Goal: Task Accomplishment & Management: Manage account settings

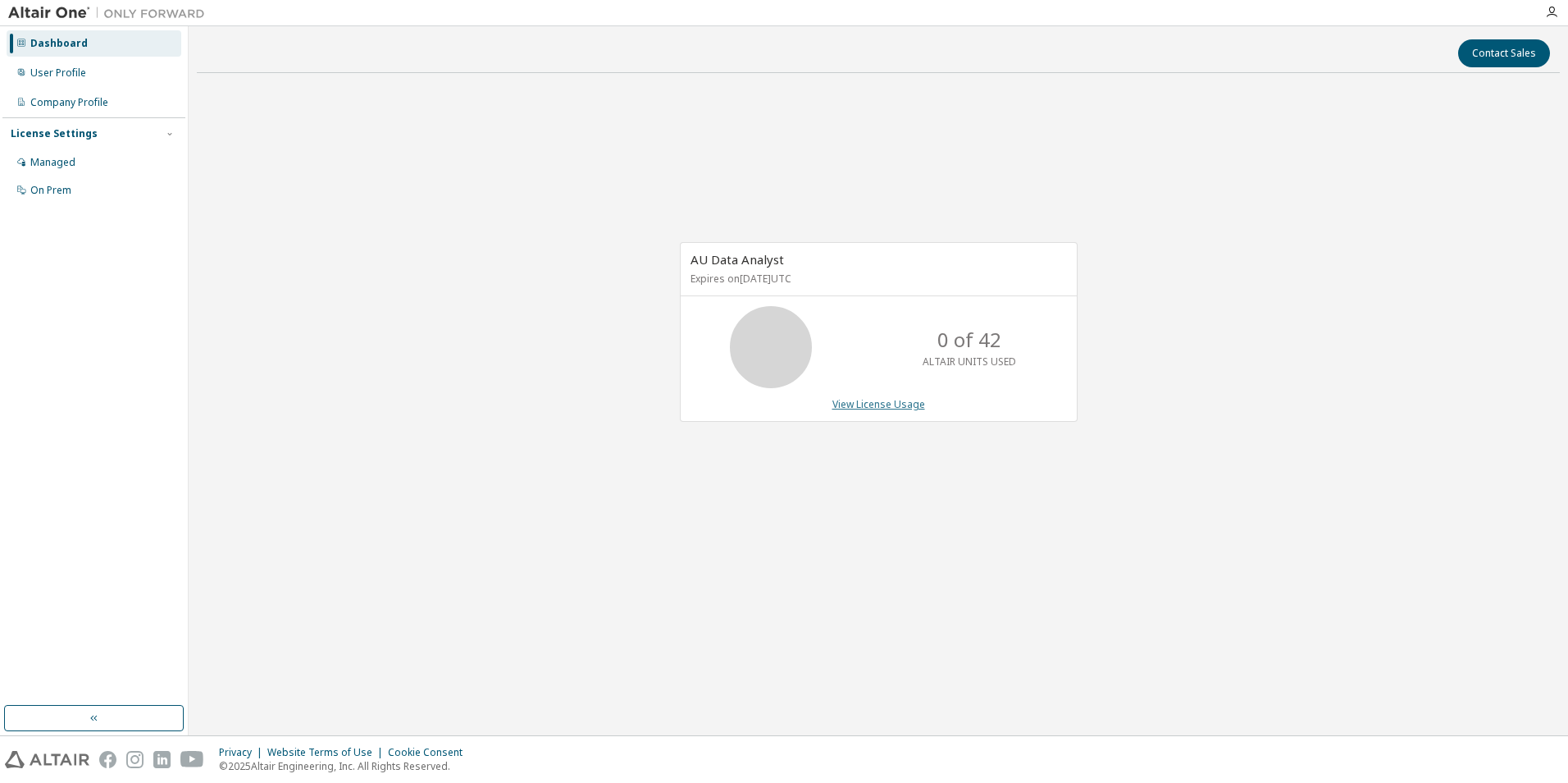
click at [890, 407] on link "View License Usage" at bounding box center [878, 404] width 93 height 14
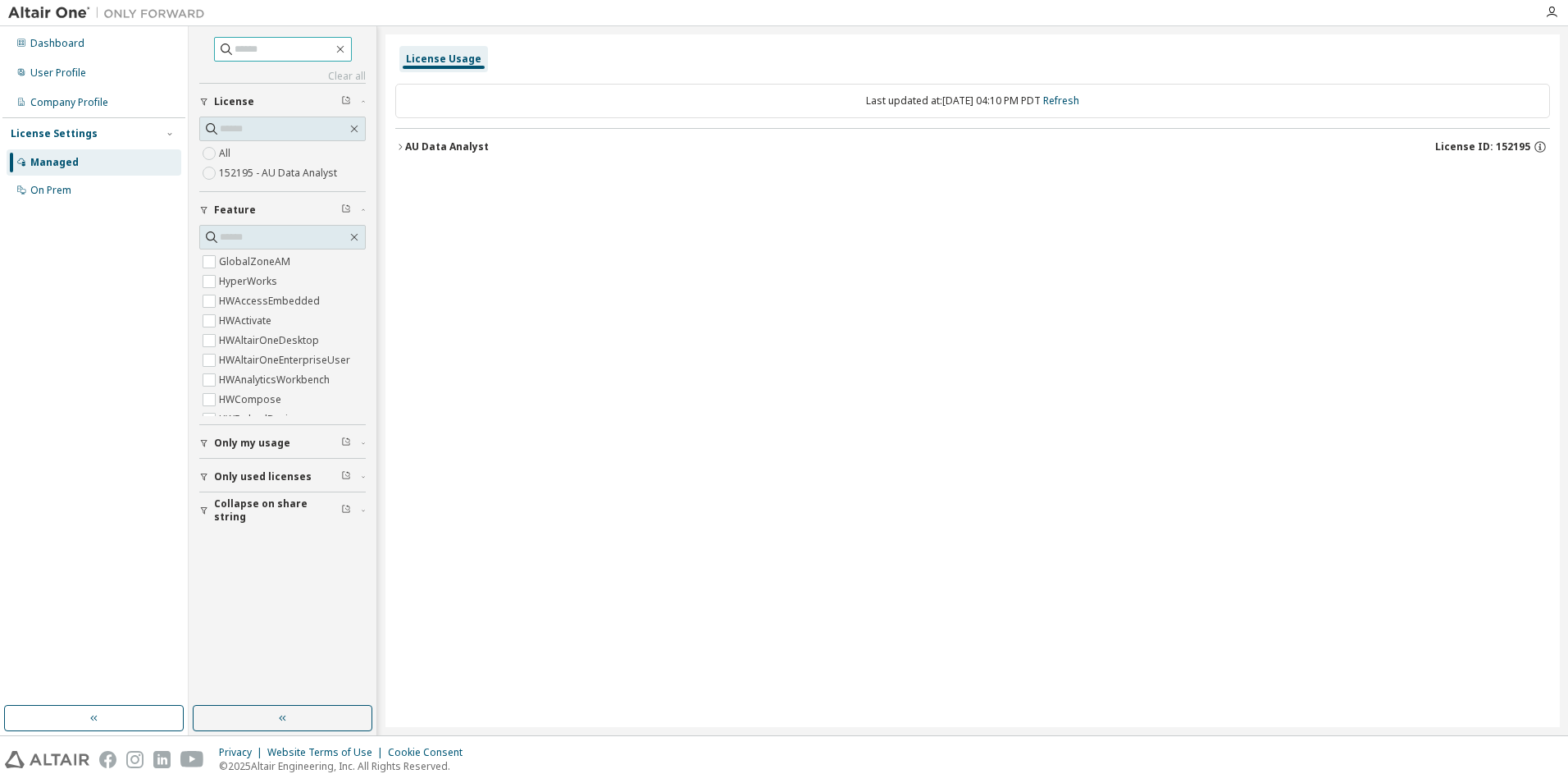
click at [287, 54] on input "text" at bounding box center [283, 49] width 98 height 17
type input "*******"
click at [51, 45] on div "Dashboard" at bounding box center [57, 43] width 54 height 13
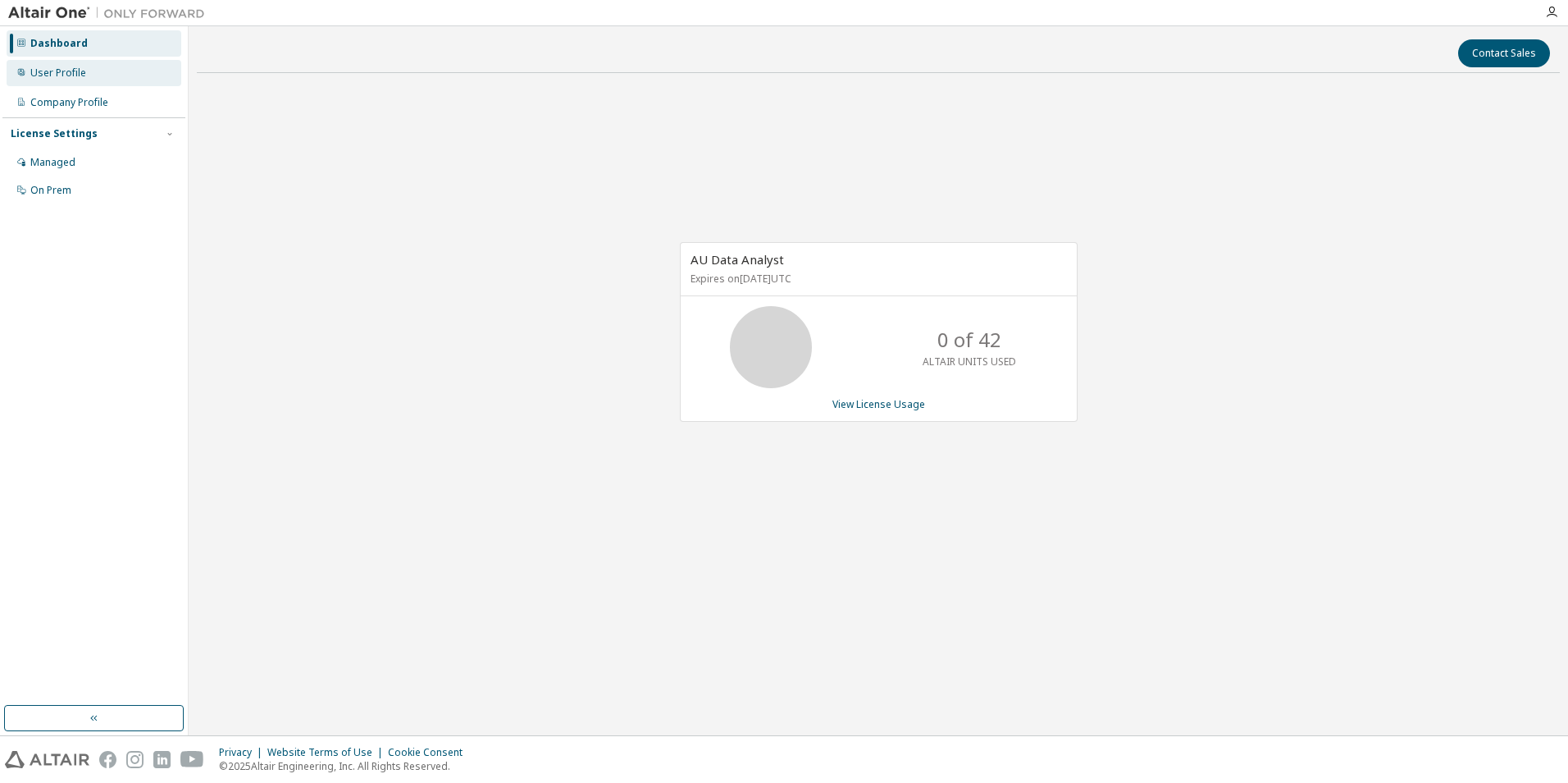
click at [67, 67] on div "User Profile" at bounding box center [57, 73] width 56 height 13
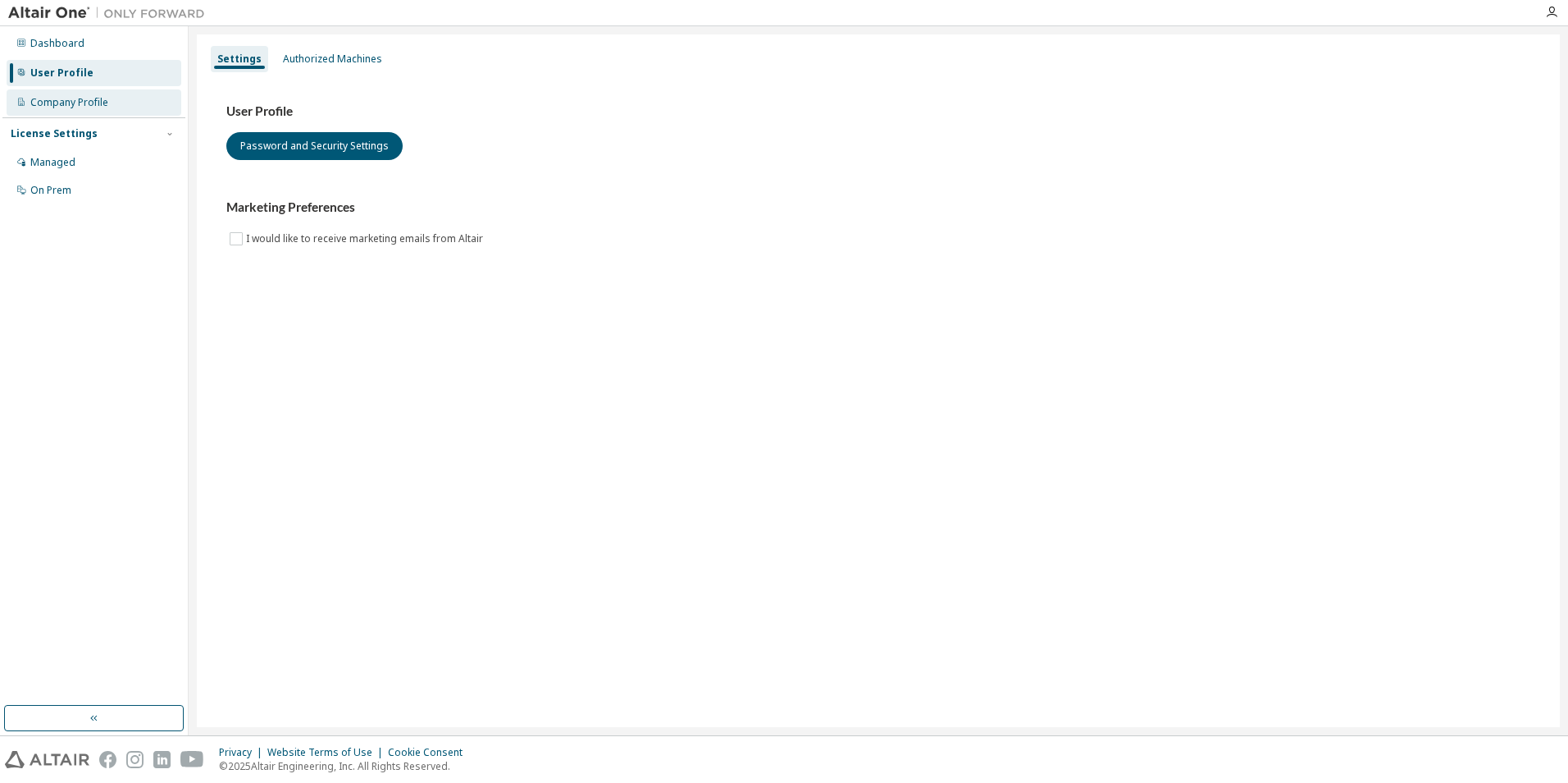
click at [75, 101] on div "Company Profile" at bounding box center [69, 102] width 78 height 13
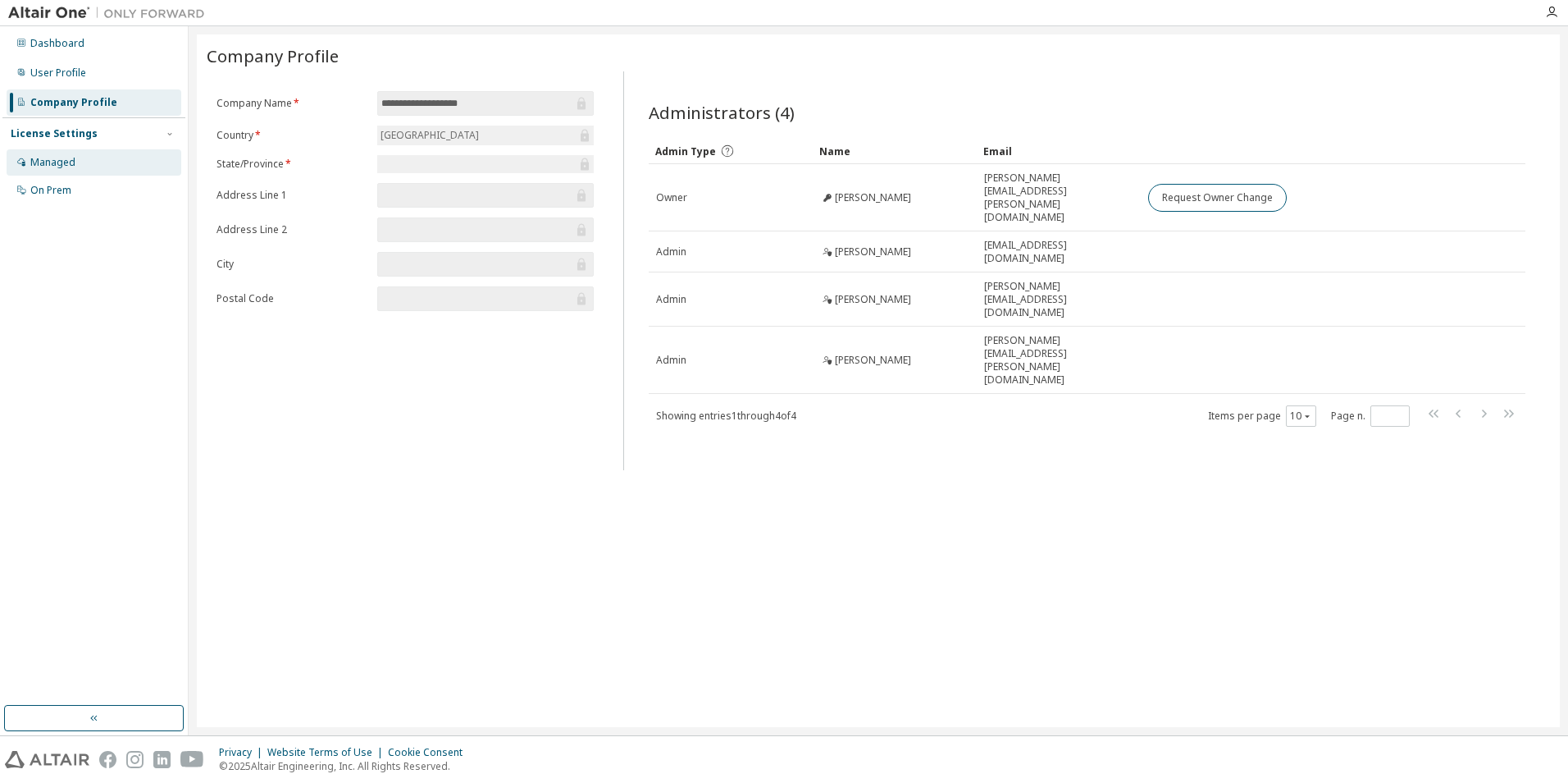
click at [92, 157] on div "Managed" at bounding box center [93, 163] width 174 height 27
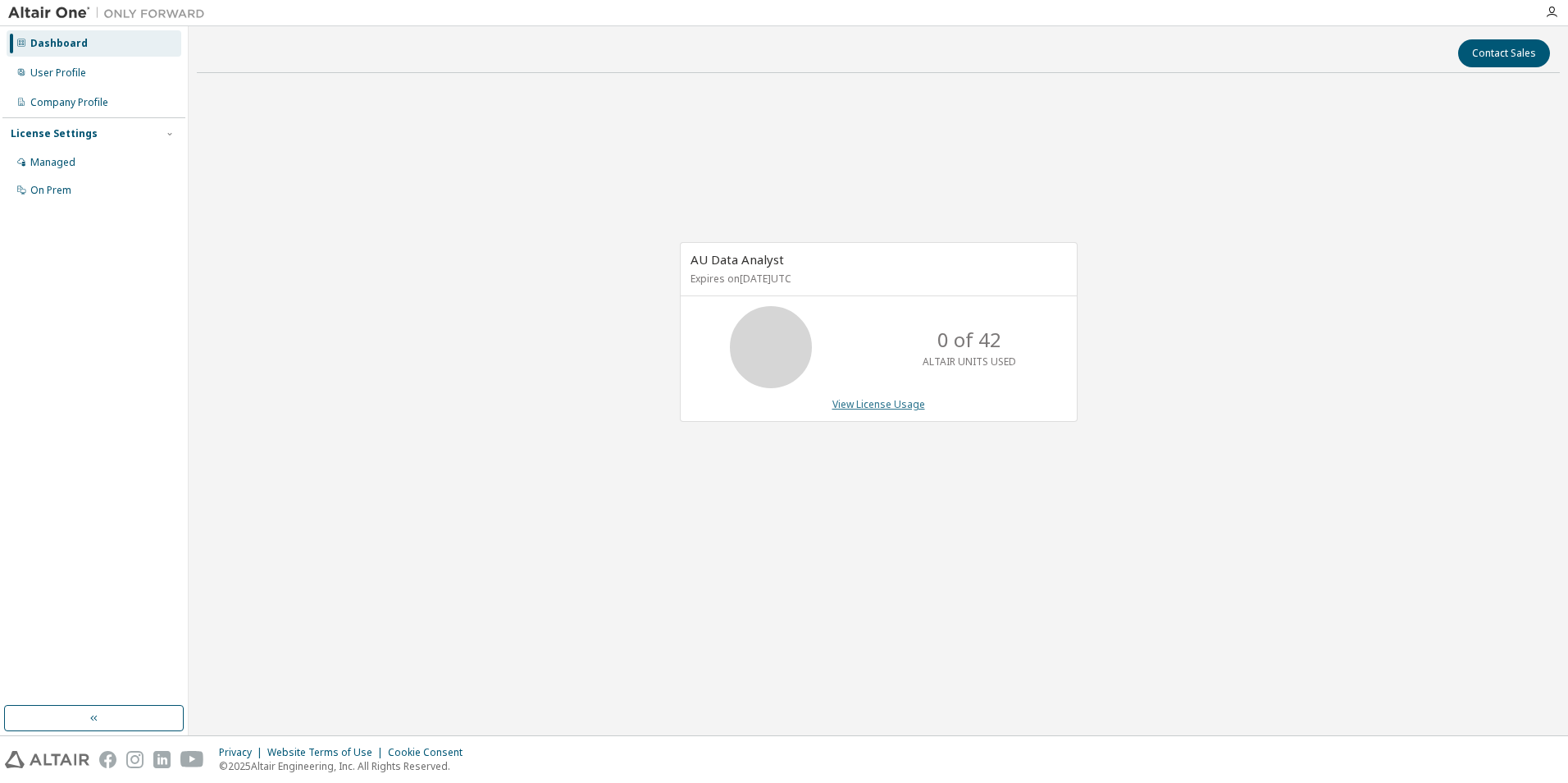
click at [898, 405] on link "View License Usage" at bounding box center [878, 404] width 93 height 14
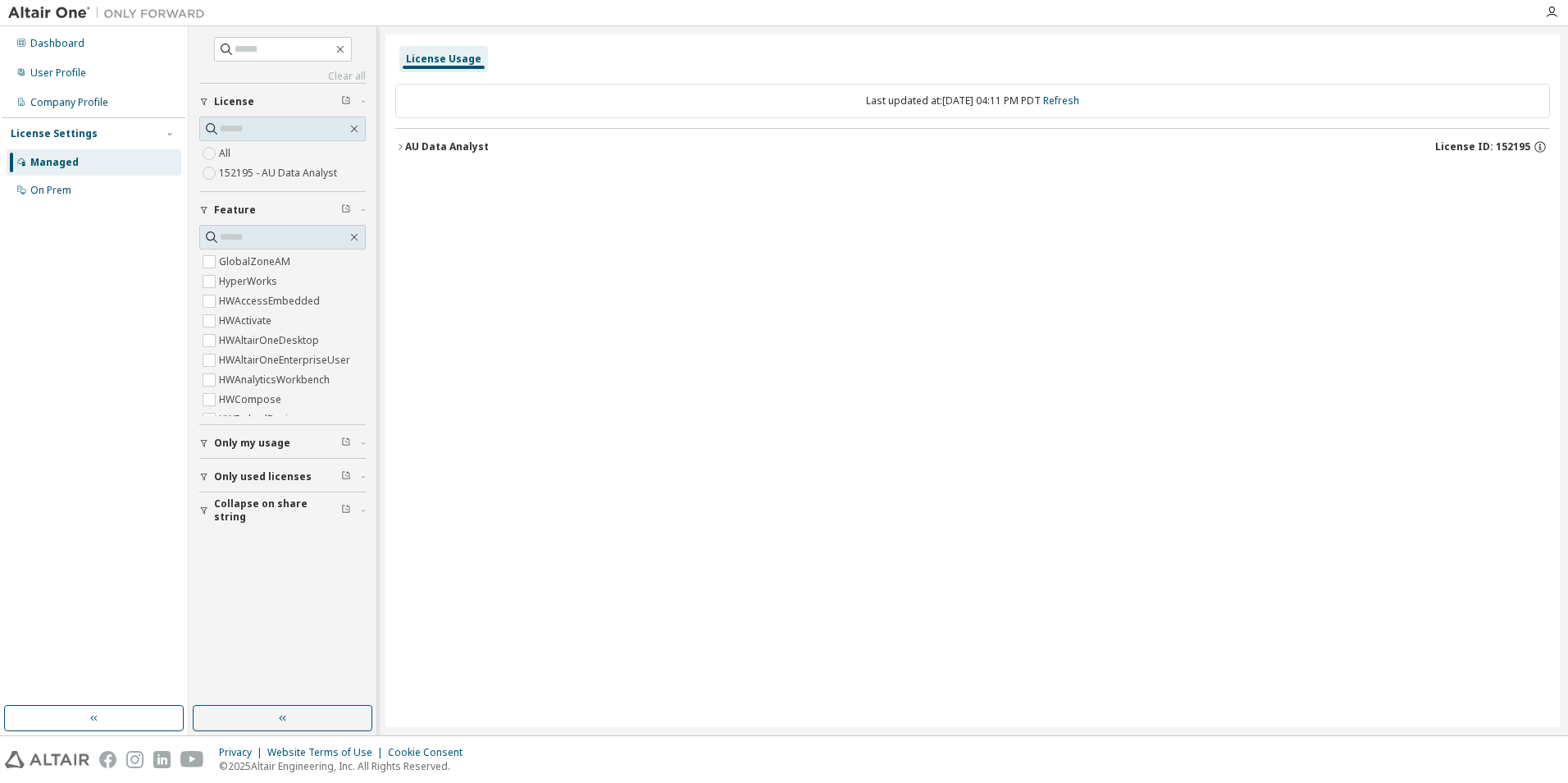
click at [402, 147] on icon "button" at bounding box center [401, 146] width 4 height 5
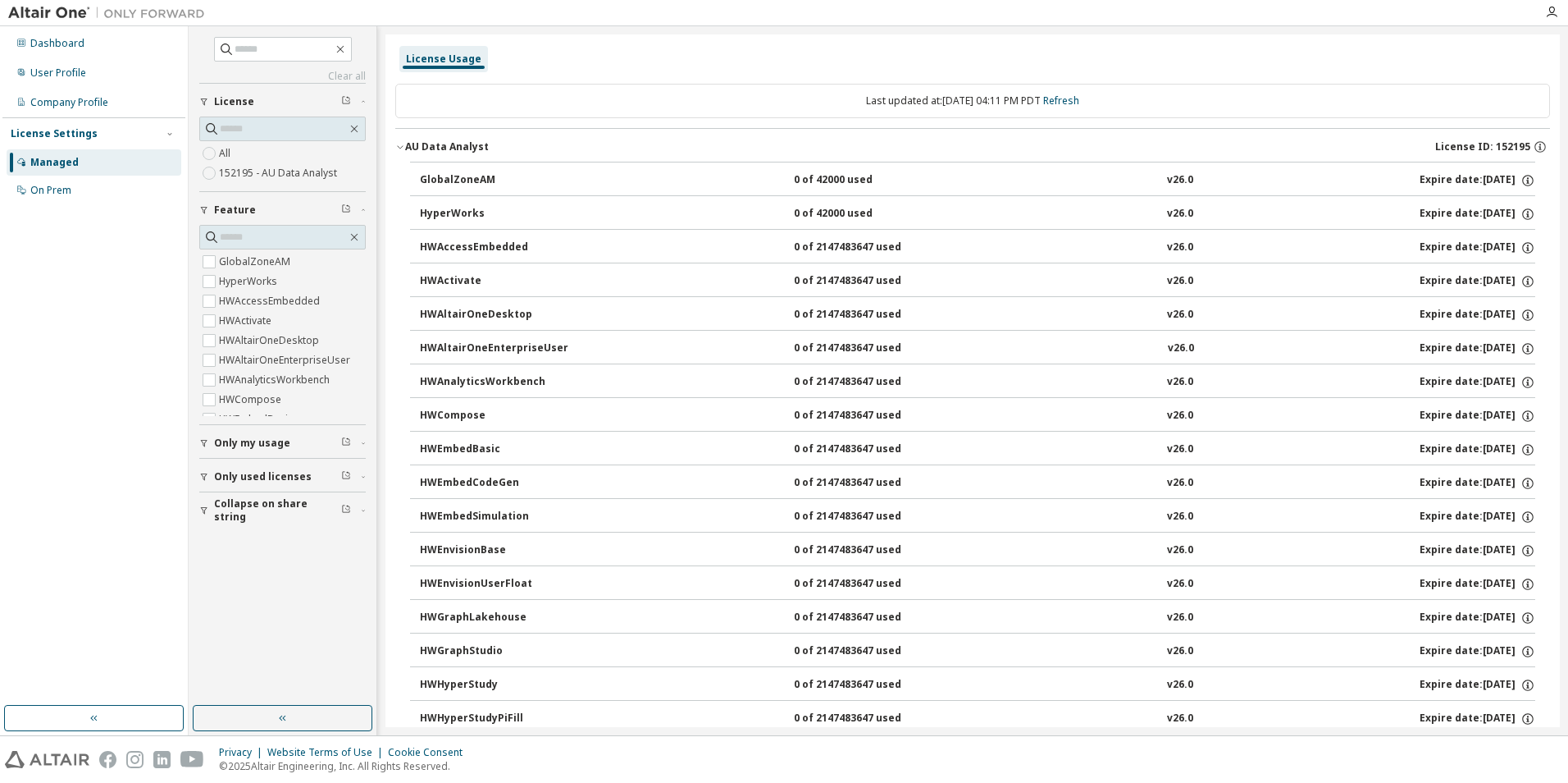
click at [402, 143] on icon "button" at bounding box center [400, 146] width 10 height 10
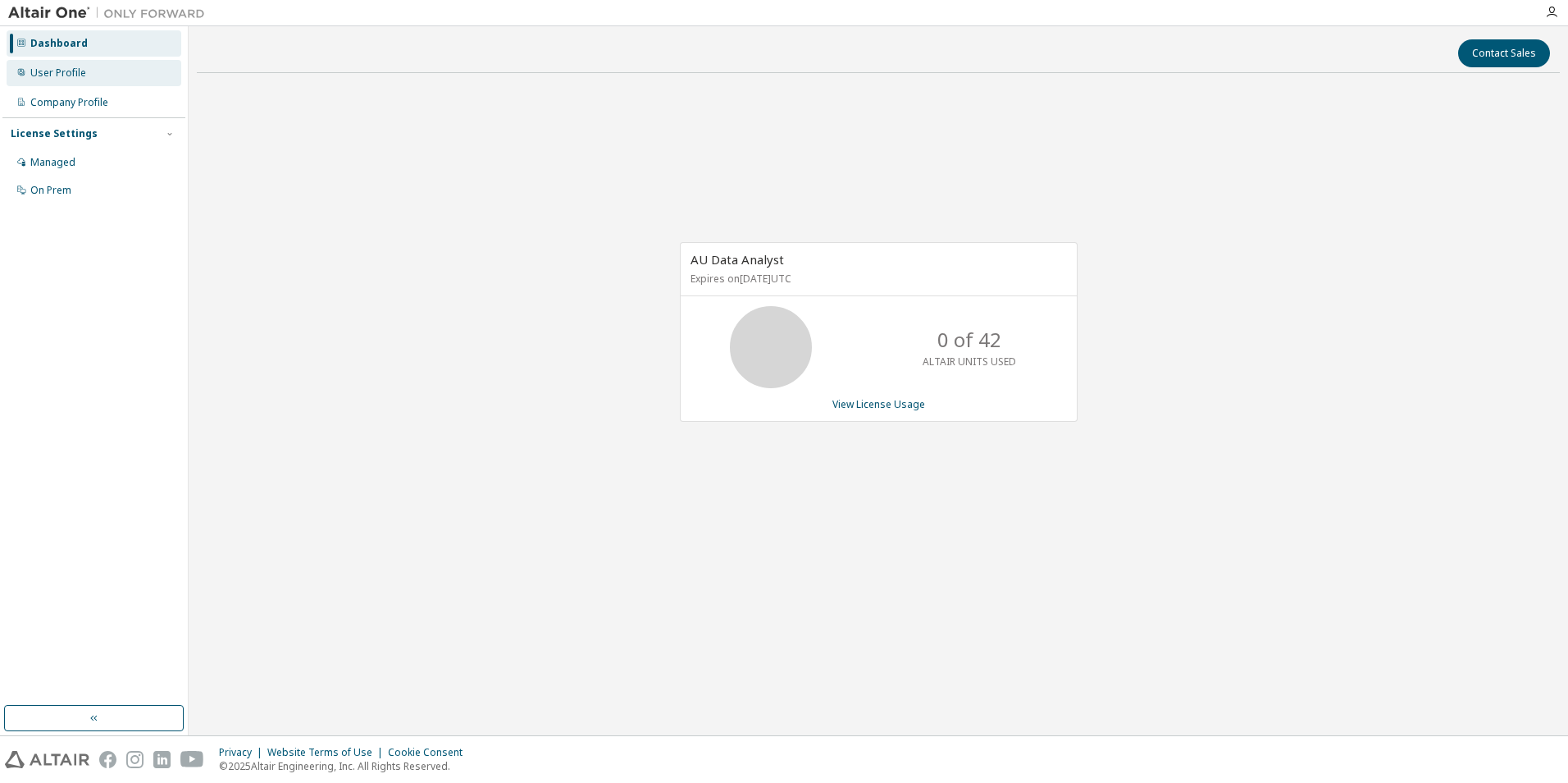
click at [88, 81] on div "User Profile" at bounding box center [93, 73] width 174 height 27
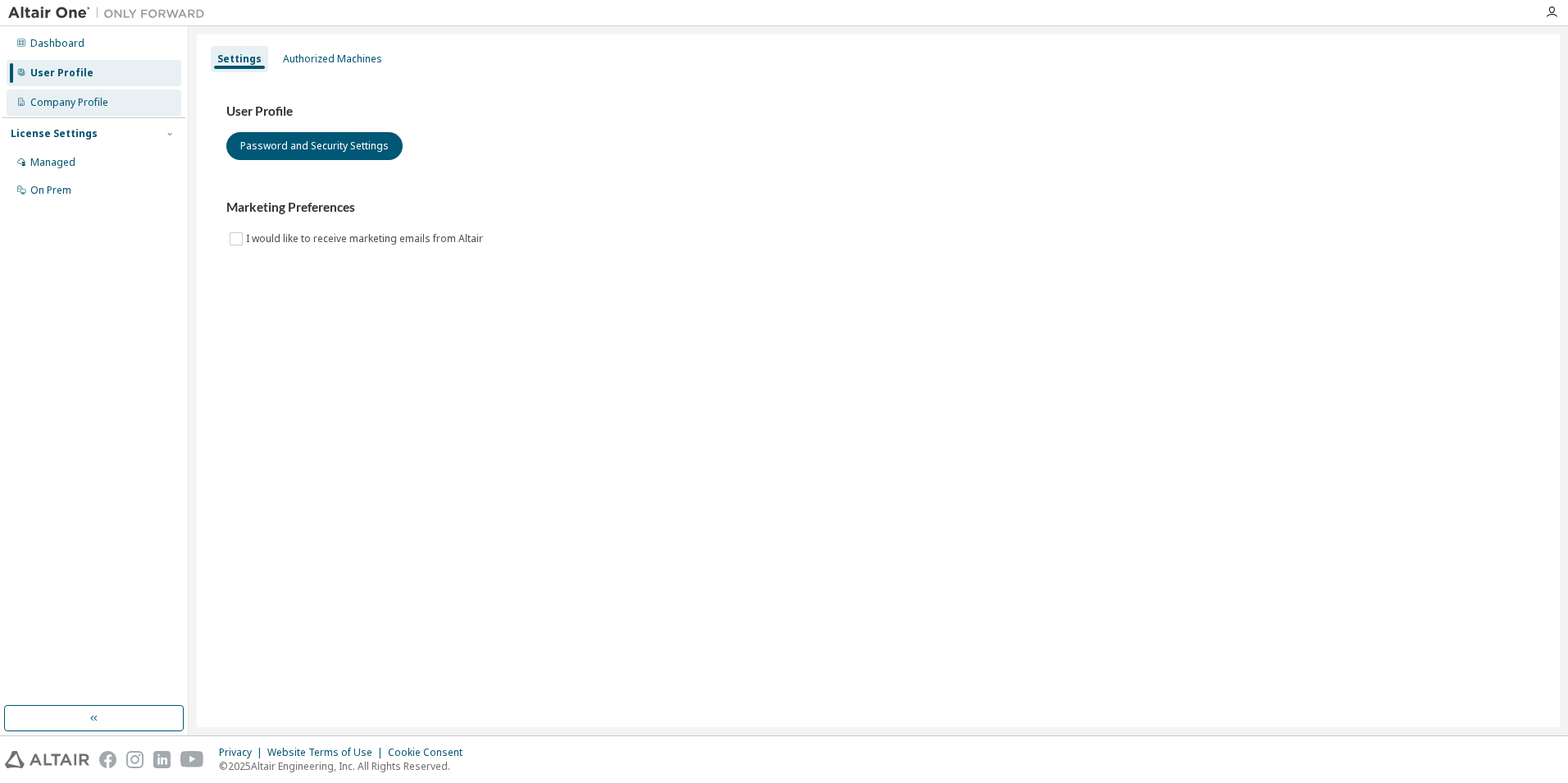
click at [86, 101] on div "Company Profile" at bounding box center [69, 102] width 78 height 13
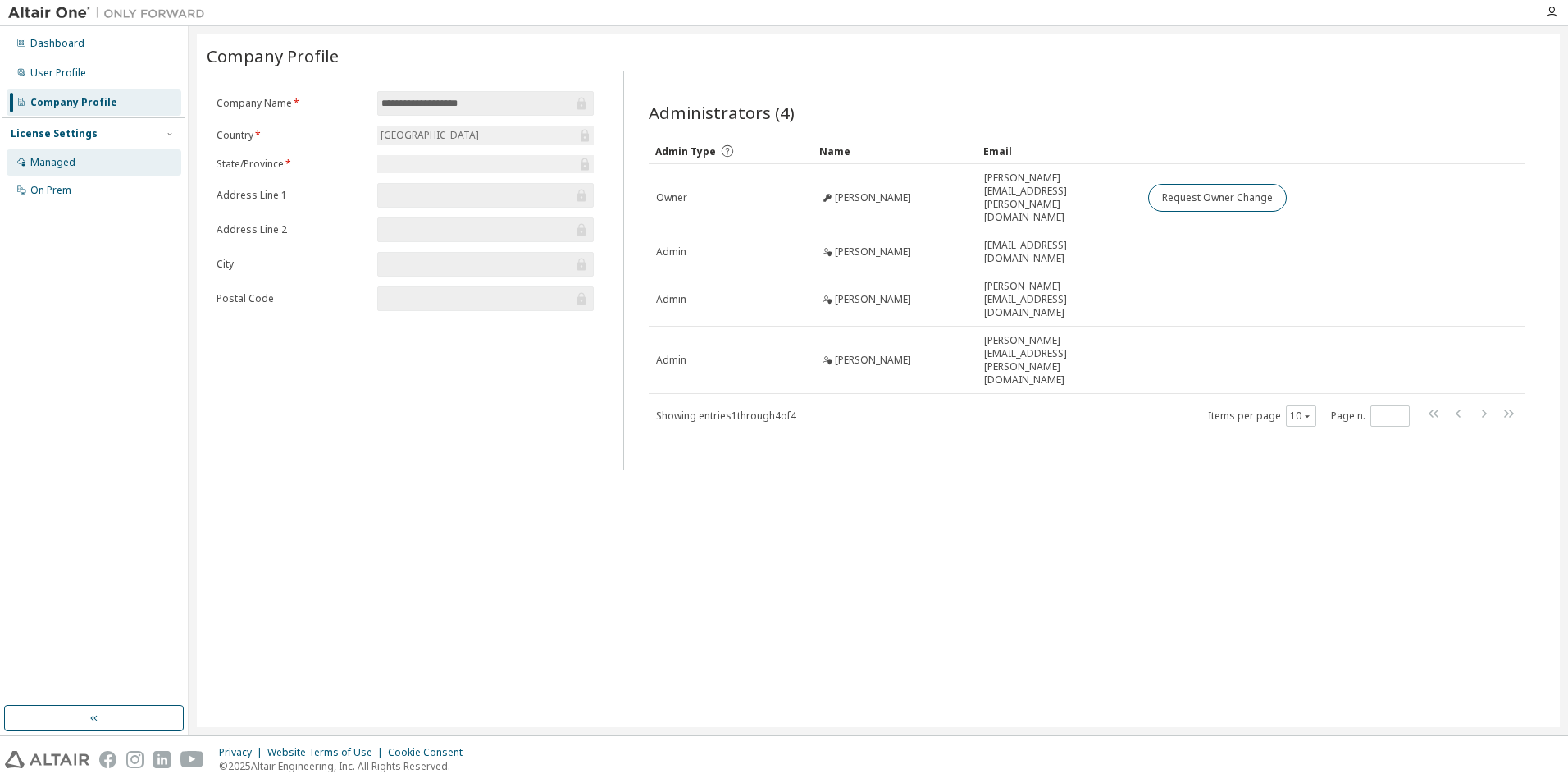
click at [87, 162] on div "Managed" at bounding box center [93, 163] width 174 height 27
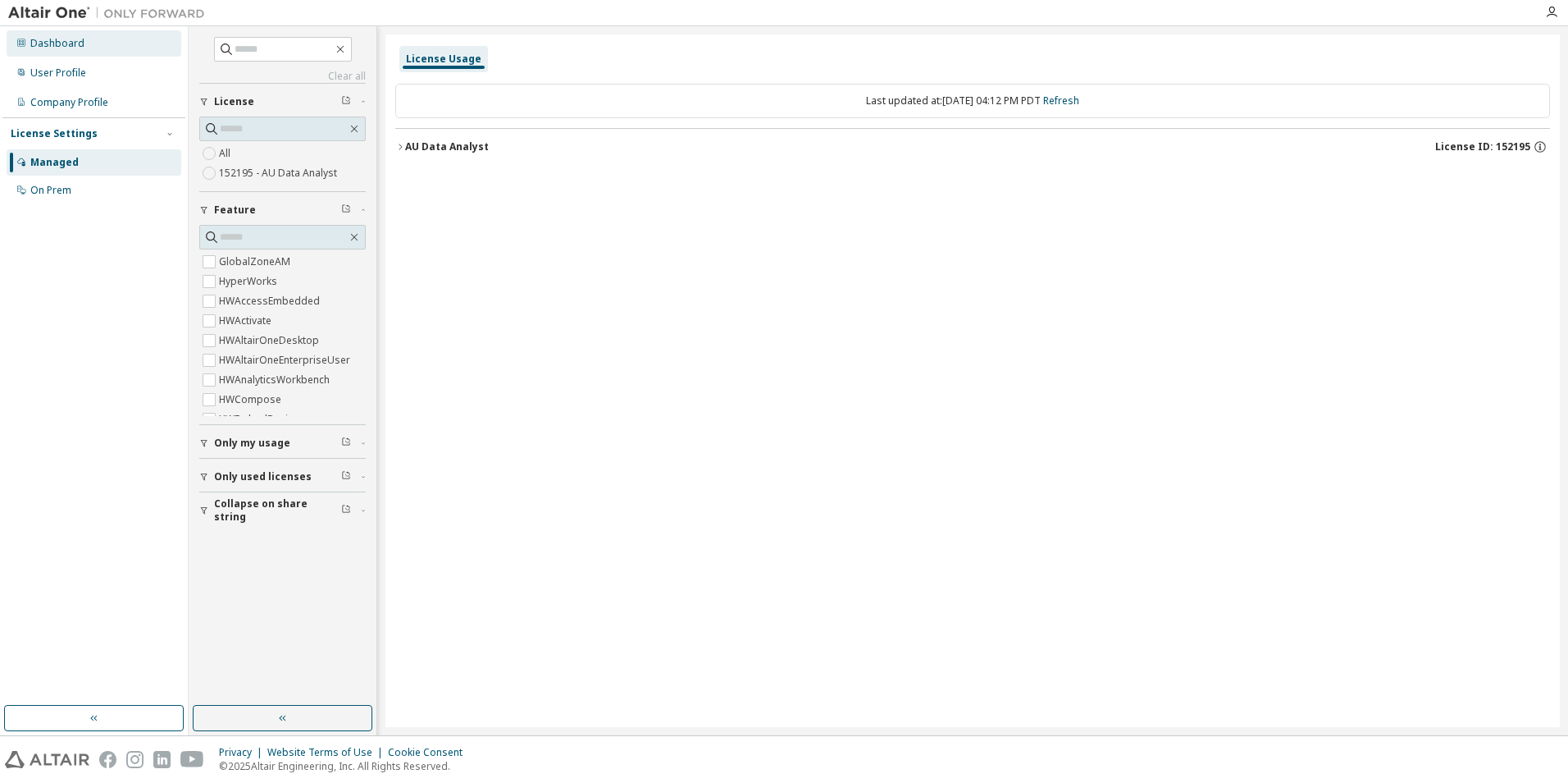
click at [63, 49] on div "Dashboard" at bounding box center [57, 43] width 54 height 13
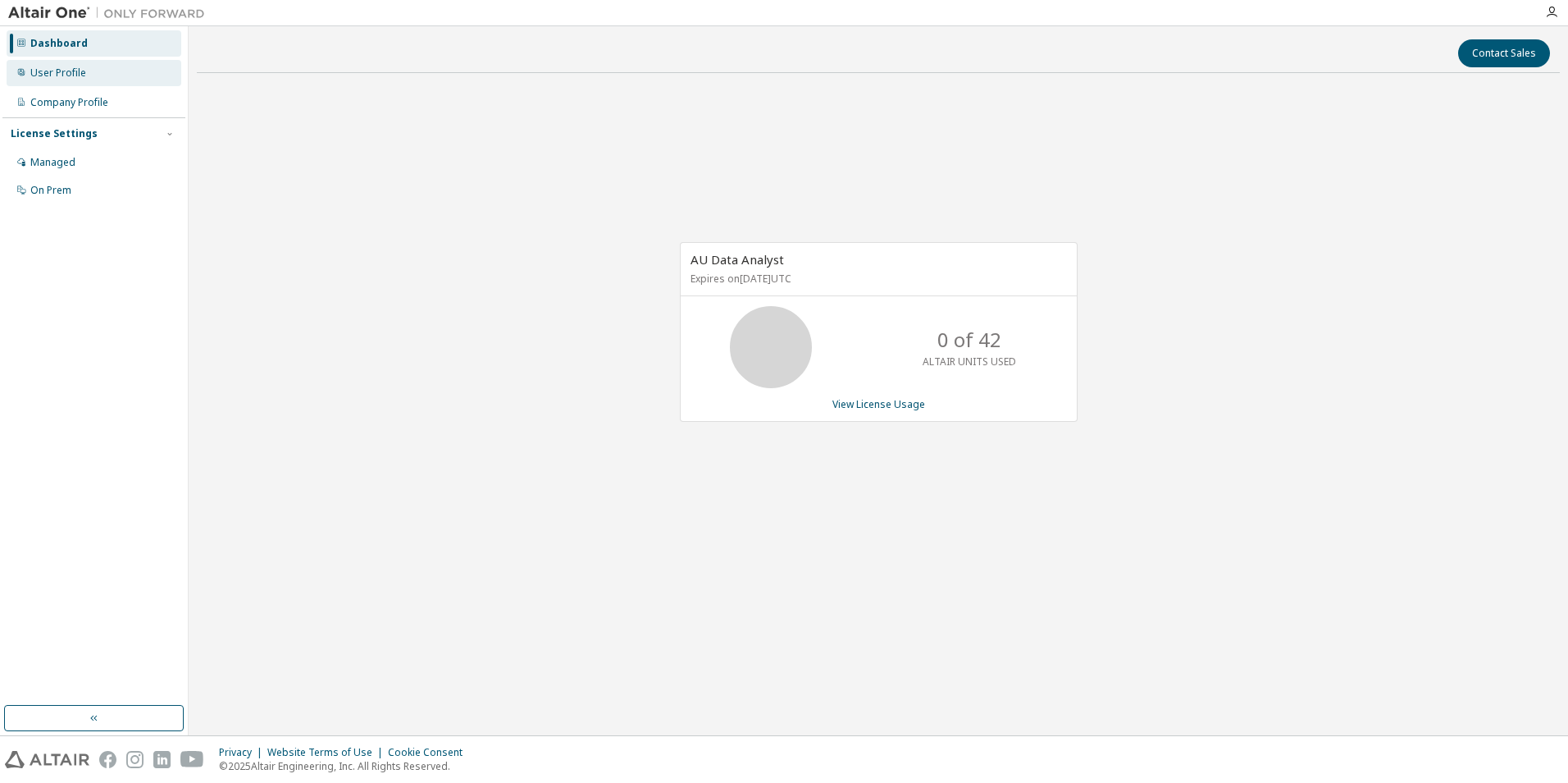
click at [69, 64] on div "User Profile" at bounding box center [93, 73] width 174 height 27
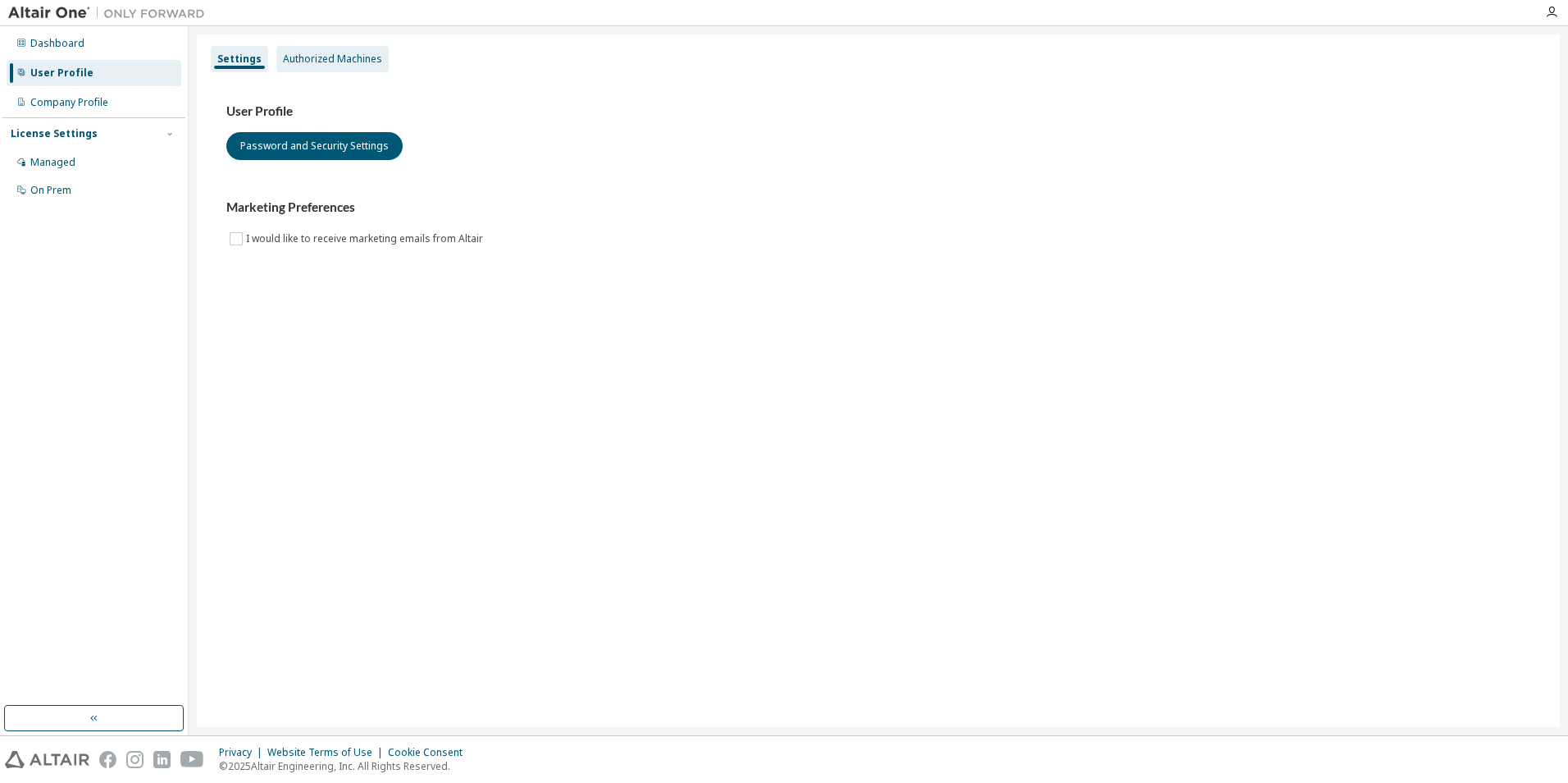
click at [321, 59] on div "Authorized Machines" at bounding box center [333, 58] width 99 height 13
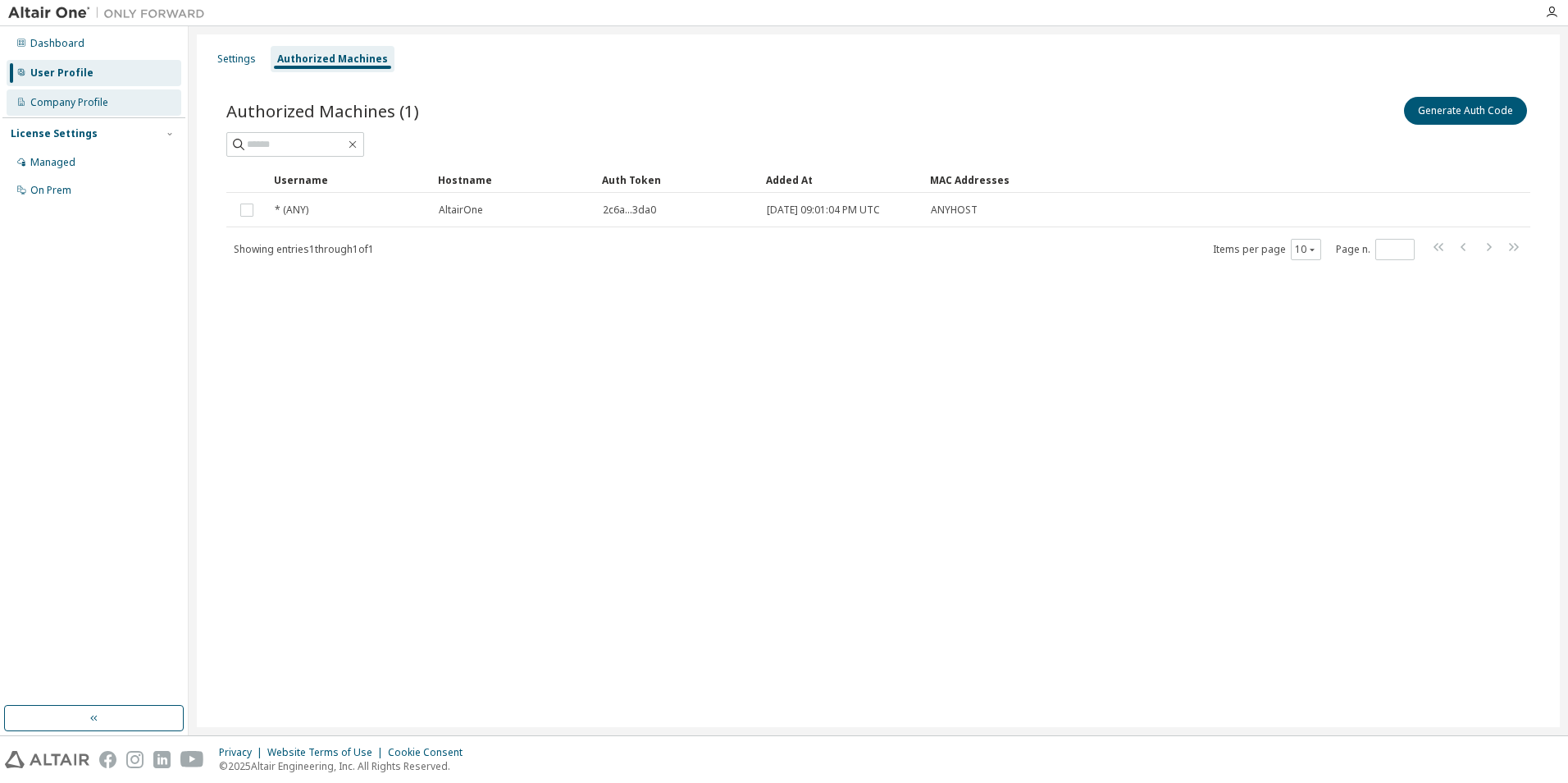
click at [77, 109] on div "Company Profile" at bounding box center [93, 103] width 174 height 27
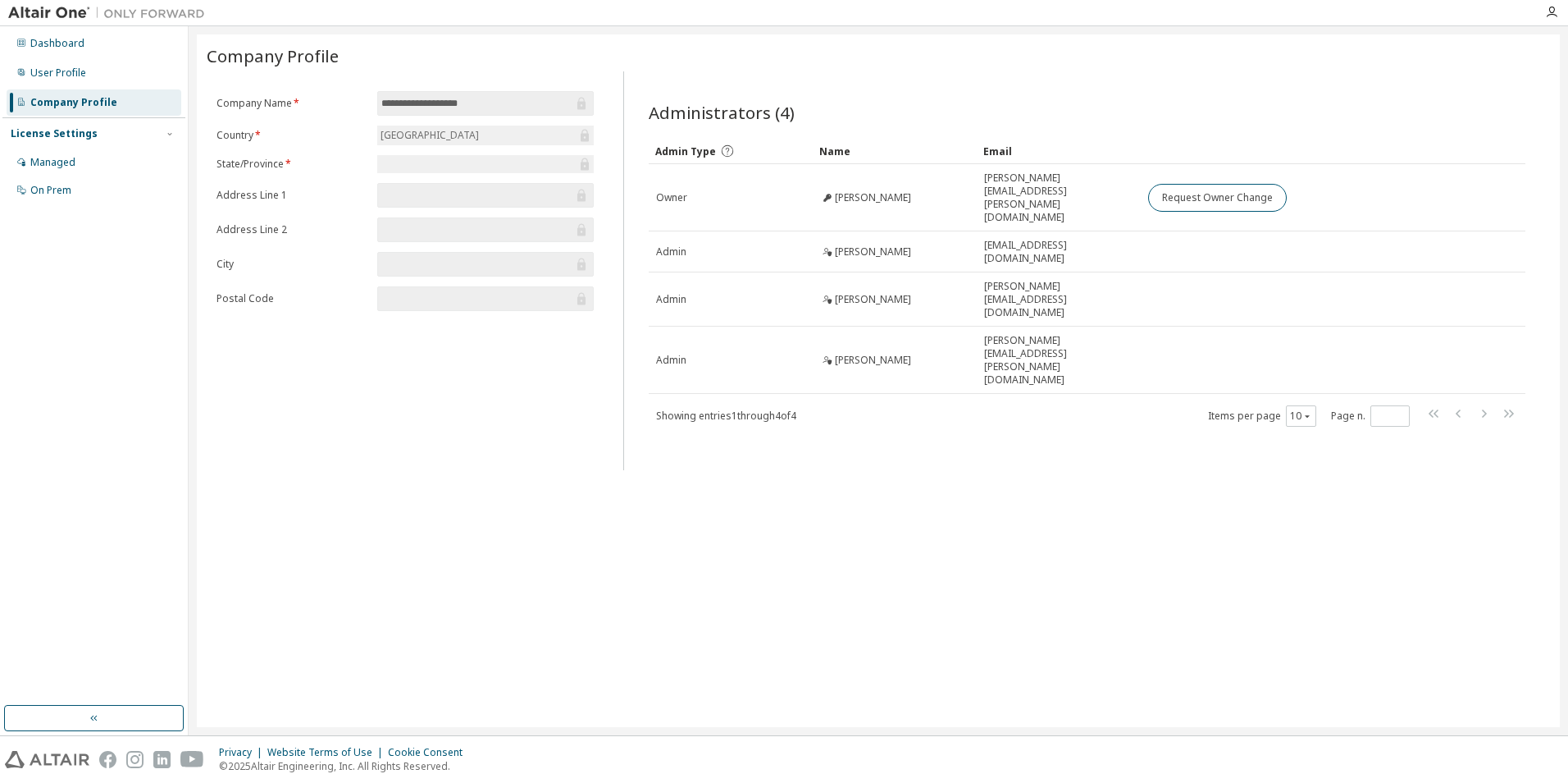
click at [80, 130] on div "License Settings" at bounding box center [54, 134] width 87 height 13
click at [68, 157] on div "Managed" at bounding box center [52, 162] width 45 height 13
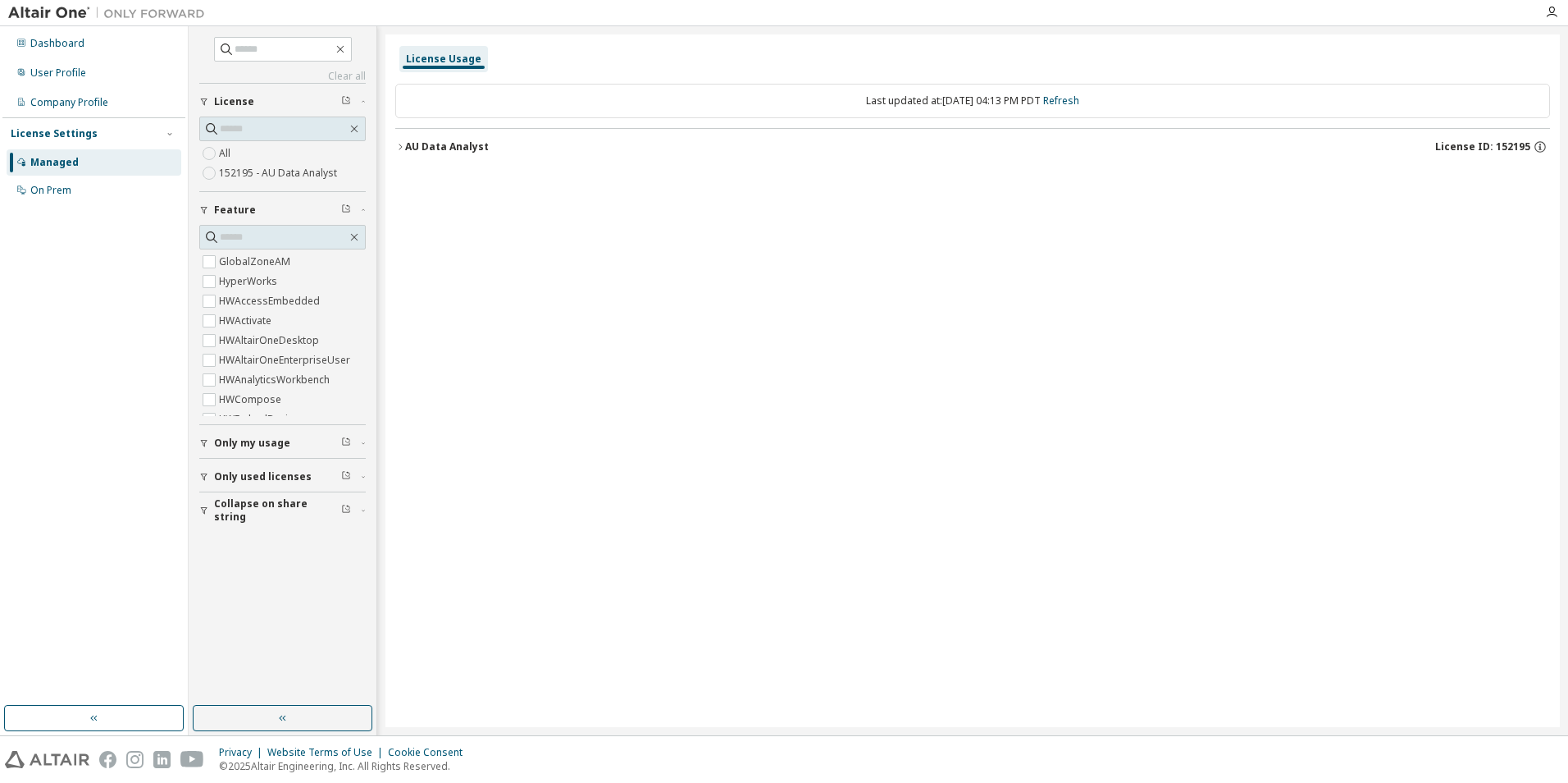
click at [464, 95] on div "Last updated at: [DATE] 04:13 PM PDT Refresh" at bounding box center [972, 101] width 1154 height 35
click at [406, 145] on div "AU Data Analyst" at bounding box center [447, 147] width 84 height 13
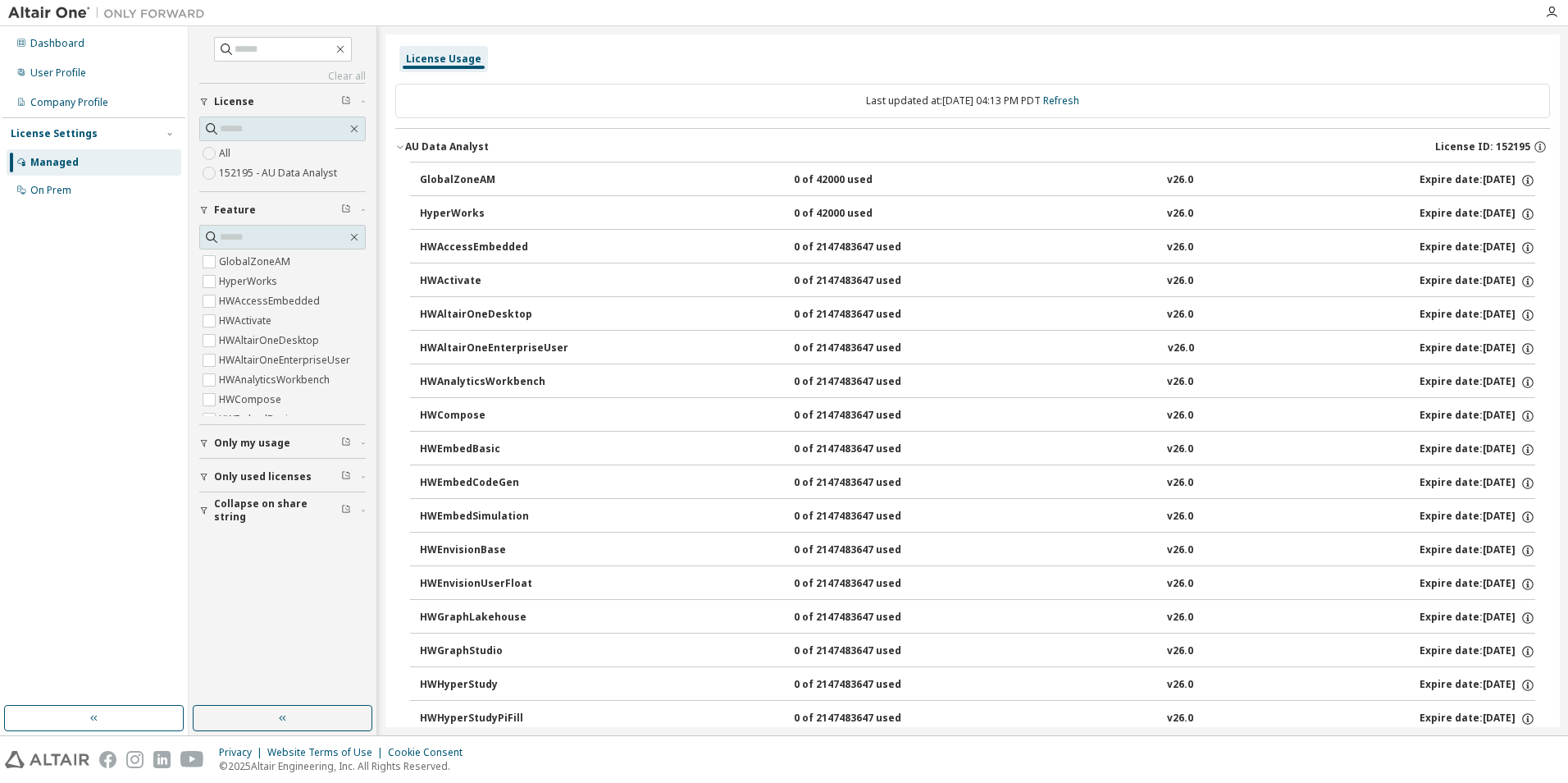
click at [406, 145] on div "AU Data Analyst" at bounding box center [447, 147] width 84 height 13
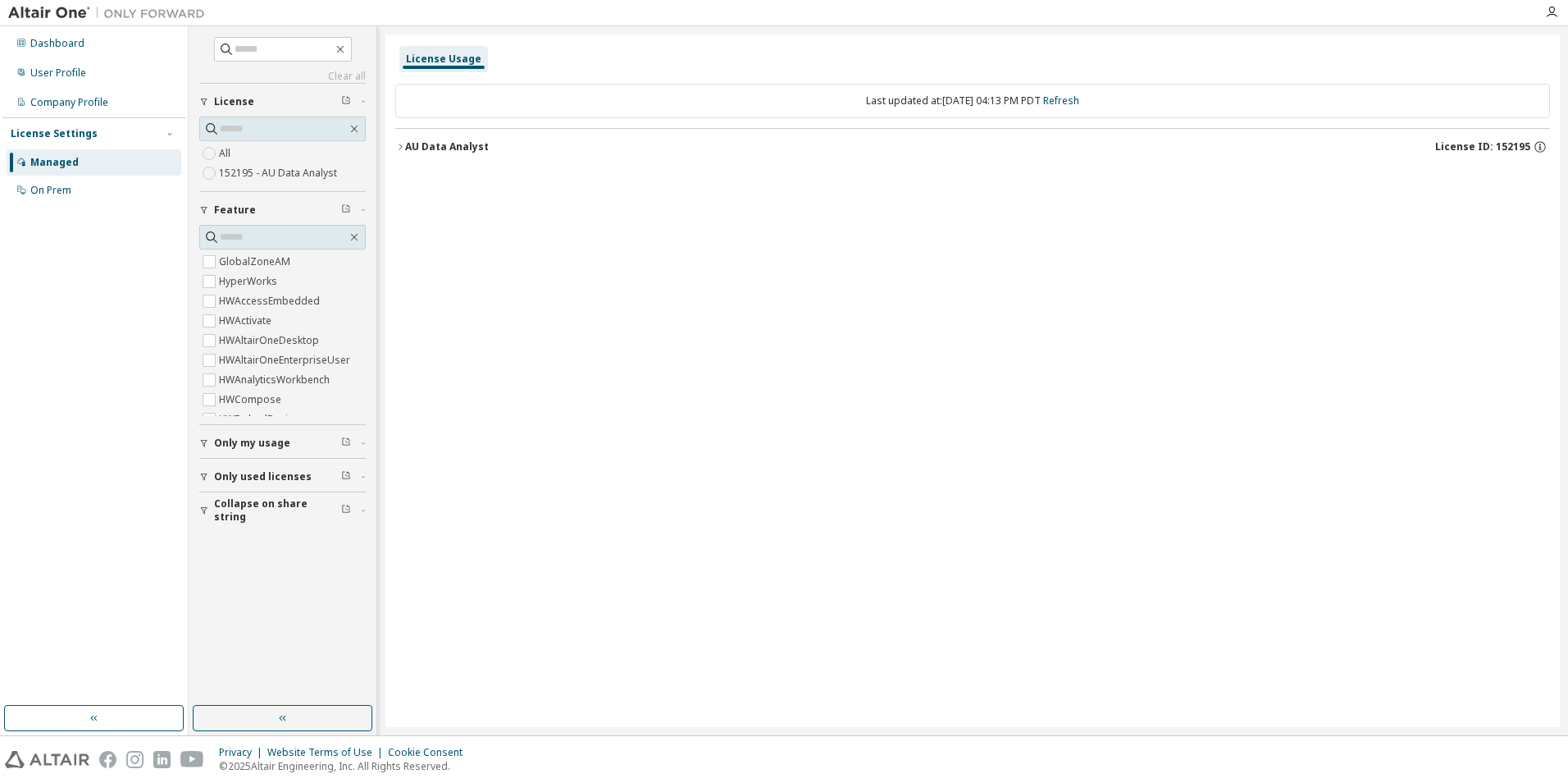
click at [256, 443] on span "Only my usage" at bounding box center [252, 442] width 76 height 13
click at [254, 474] on span "Only used licenses" at bounding box center [263, 476] width 97 height 13
click at [72, 186] on div "On Prem" at bounding box center [93, 190] width 174 height 27
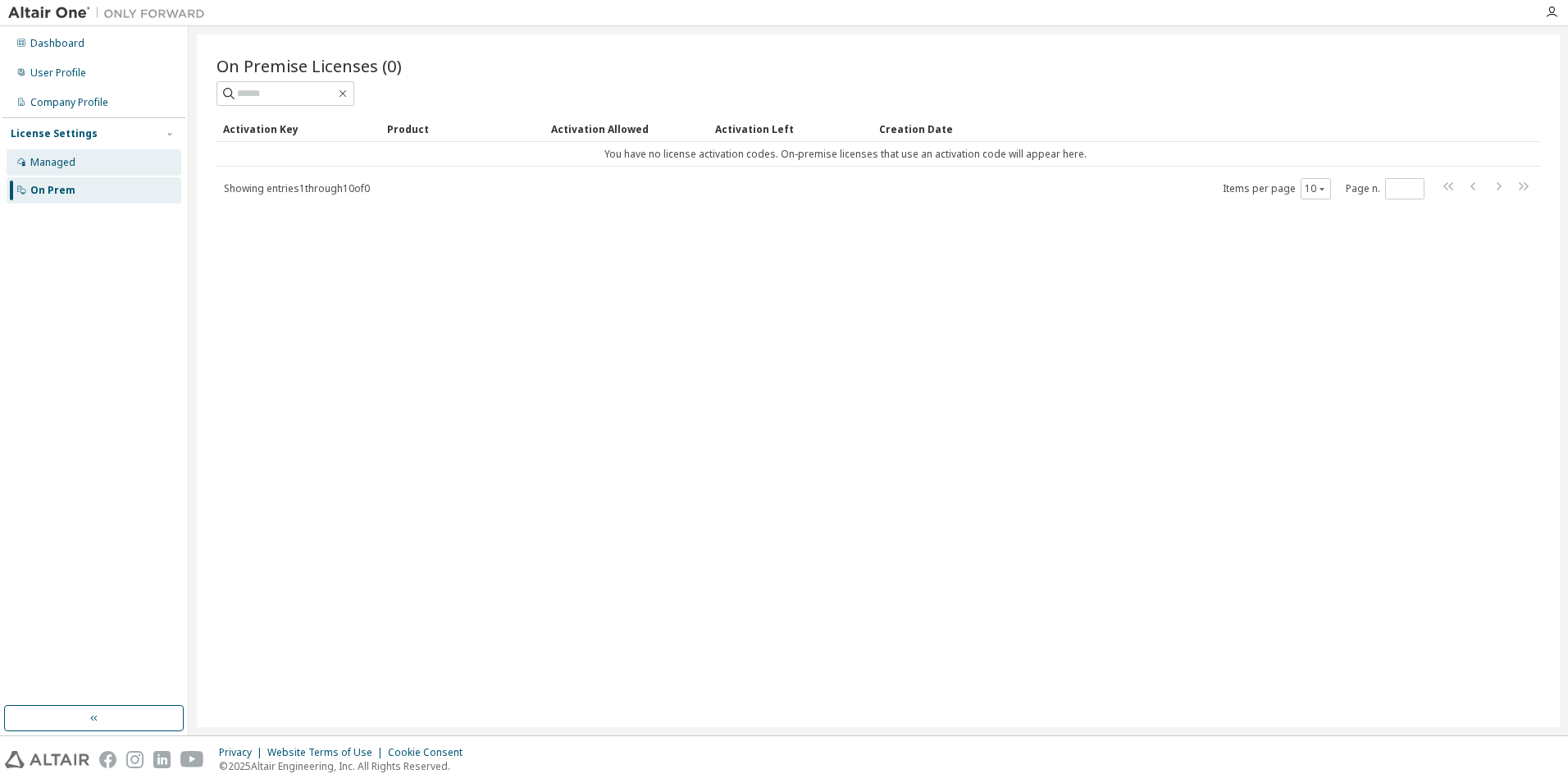
click at [65, 165] on div "Managed" at bounding box center [52, 162] width 45 height 13
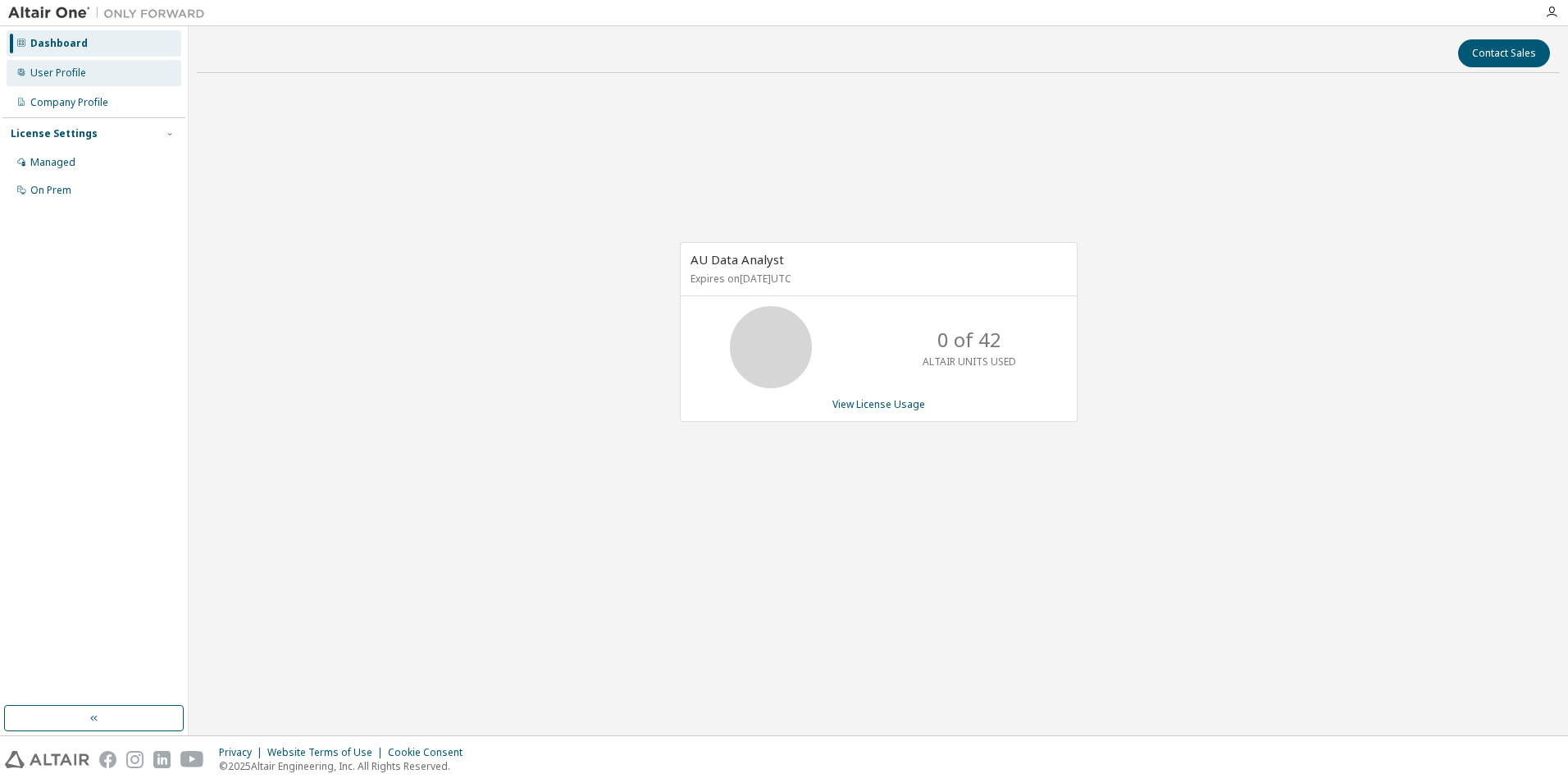
click at [69, 74] on div "User Profile" at bounding box center [57, 73] width 56 height 13
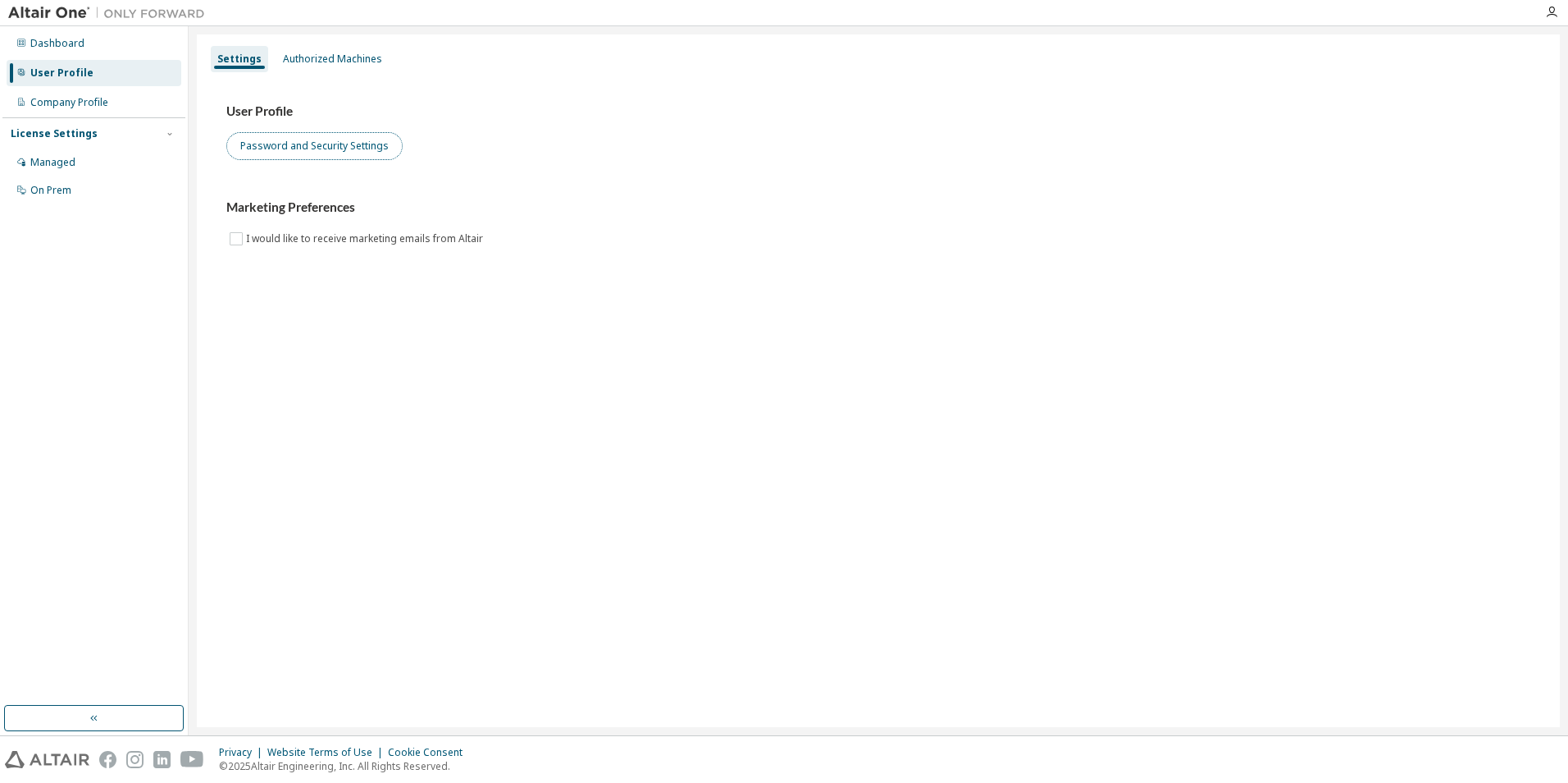
click at [350, 149] on button "Password and Security Settings" at bounding box center [314, 146] width 176 height 28
click at [335, 65] on div "Authorized Machines" at bounding box center [333, 58] width 99 height 13
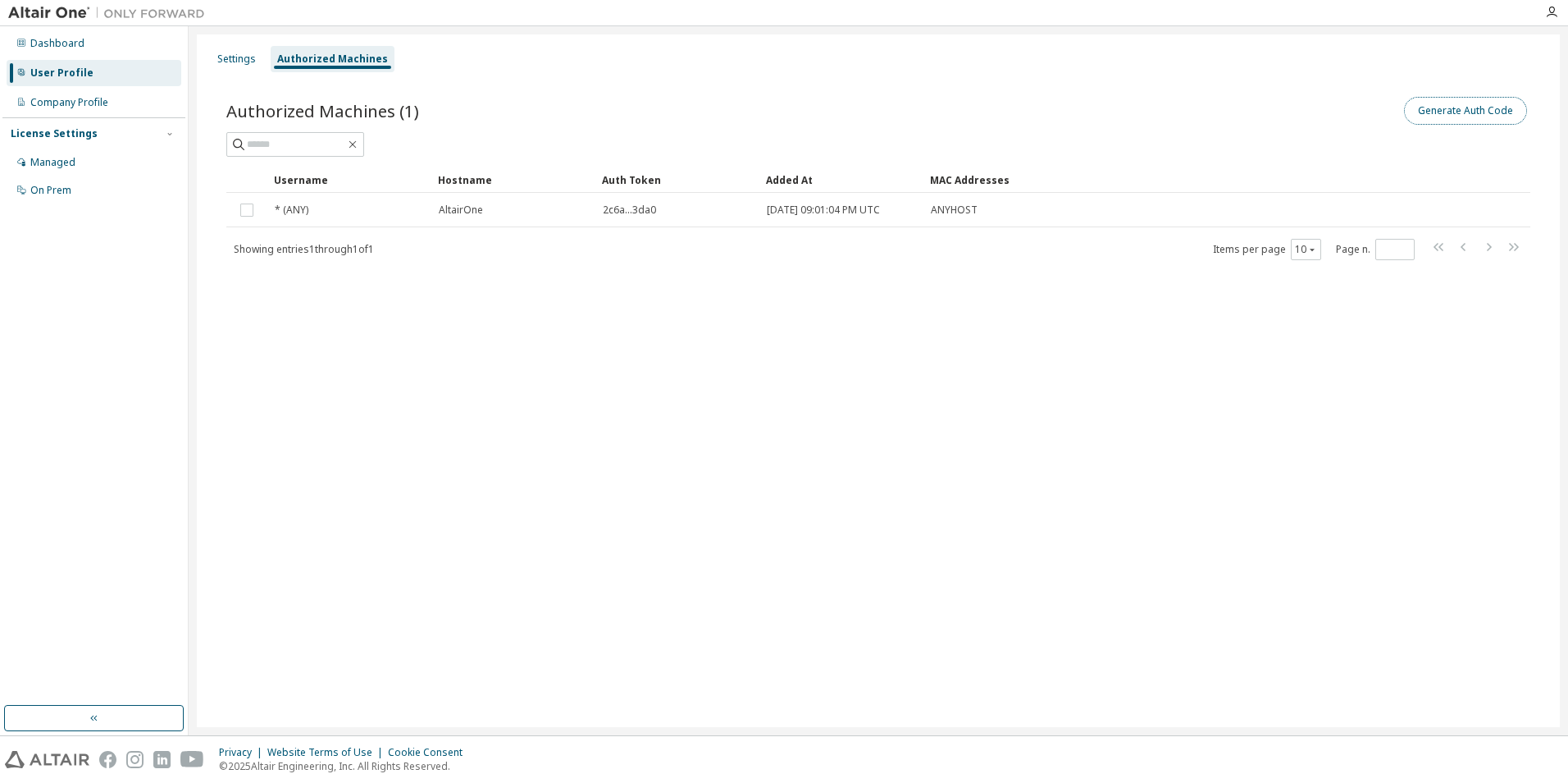
click at [1491, 111] on button "Generate Auth Code" at bounding box center [1465, 111] width 123 height 28
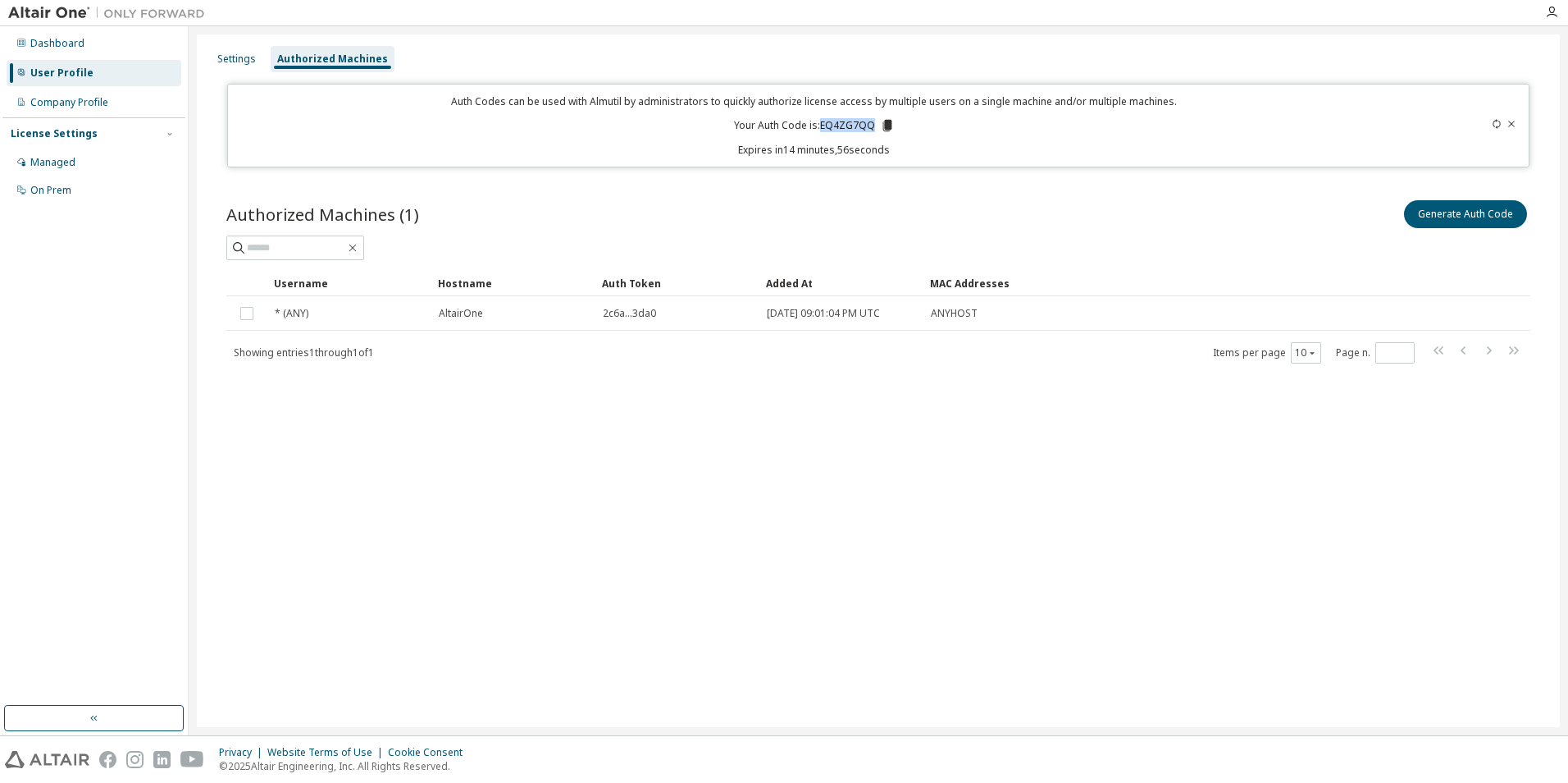
drag, startPoint x: 873, startPoint y: 127, endPoint x: 822, endPoint y: 129, distance: 51.0
click at [822, 129] on p "Your Auth Code is: EQ4ZG7QQ" at bounding box center [815, 126] width 161 height 15
copy p "EQ4ZG7QQ"
click at [1512, 121] on icon at bounding box center [1511, 123] width 10 height 10
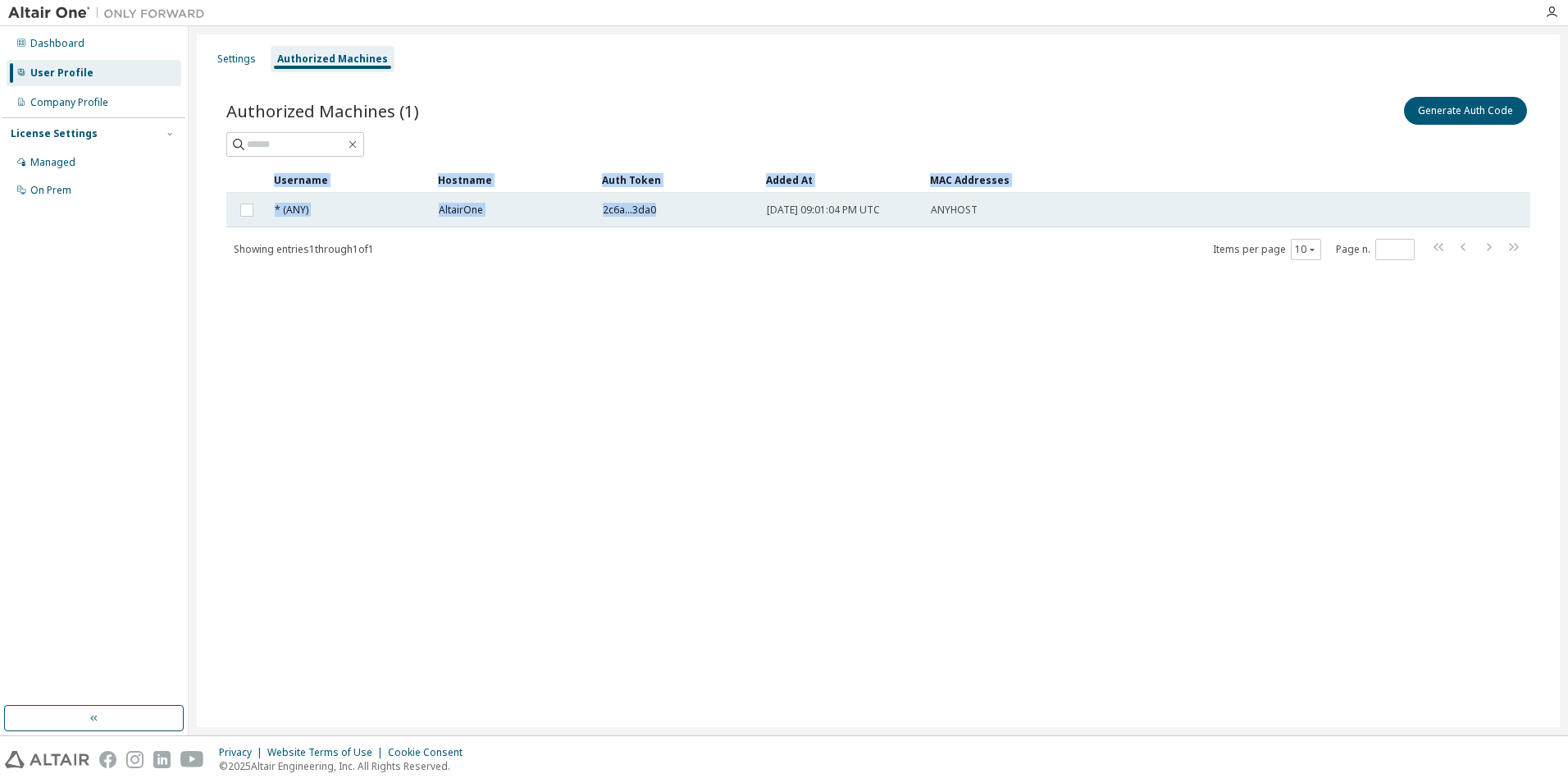
drag, startPoint x: 604, startPoint y: 209, endPoint x: 653, endPoint y: 209, distance: 49.0
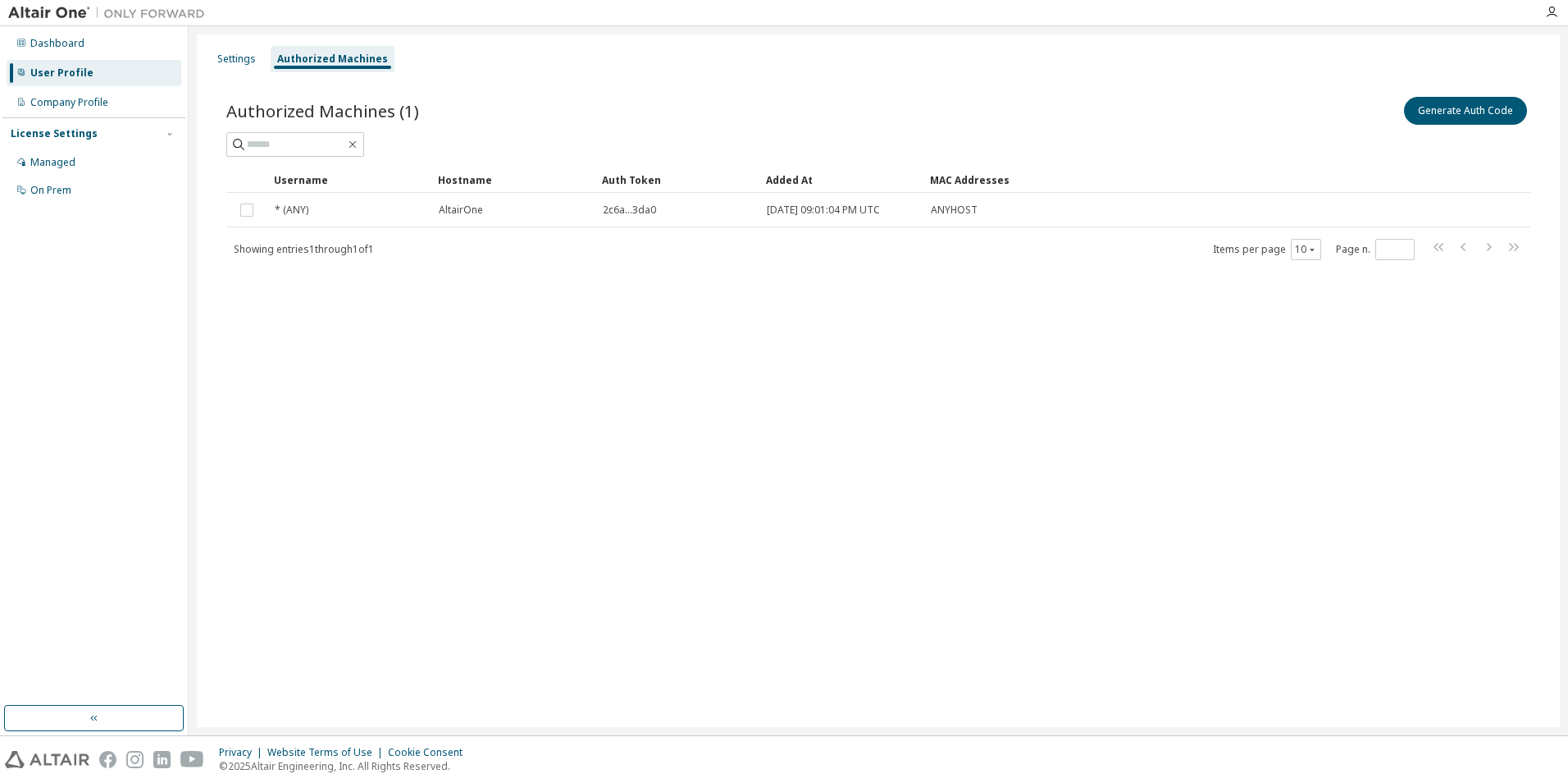
drag, startPoint x: 653, startPoint y: 209, endPoint x: 652, endPoint y: 299, distance: 90.0
click at [652, 299] on div "Authorized Machines (1) Generate Auth Code Clear Load Save Save As Field Operat…" at bounding box center [878, 188] width 1343 height 230
drag, startPoint x: 656, startPoint y: 212, endPoint x: 614, endPoint y: 211, distance: 42.0
click at [615, 248] on div "Showing entries 1 through 1 of 1 Items per page 10 Page n. *" at bounding box center [878, 249] width 1304 height 24
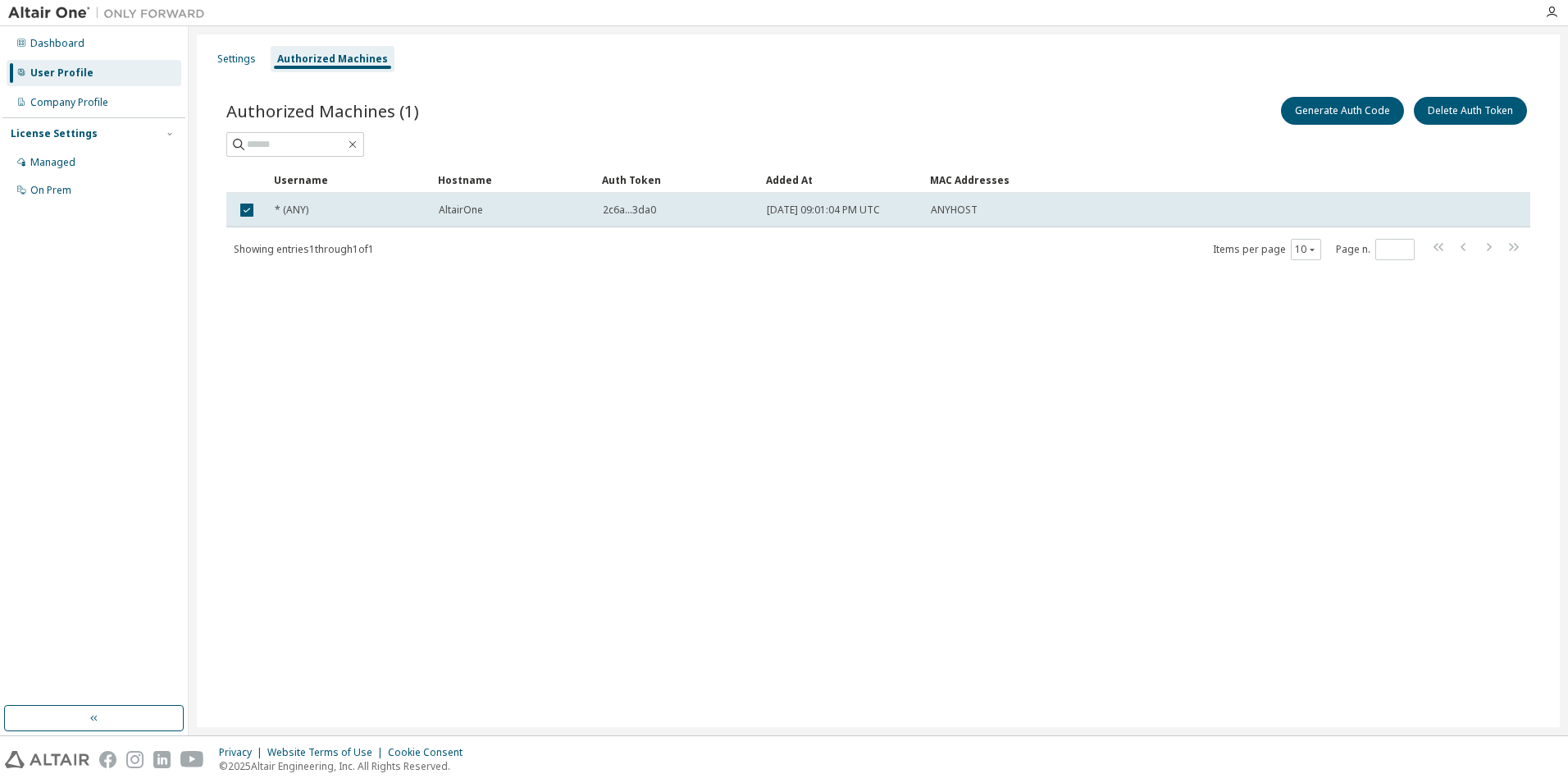
drag, startPoint x: 610, startPoint y: 208, endPoint x: 553, endPoint y: 291, distance: 100.7
click at [553, 291] on div "Authorized Machines (1) Generate Auth Code Delete Auth Token Clear Load Save Sa…" at bounding box center [878, 188] width 1343 height 230
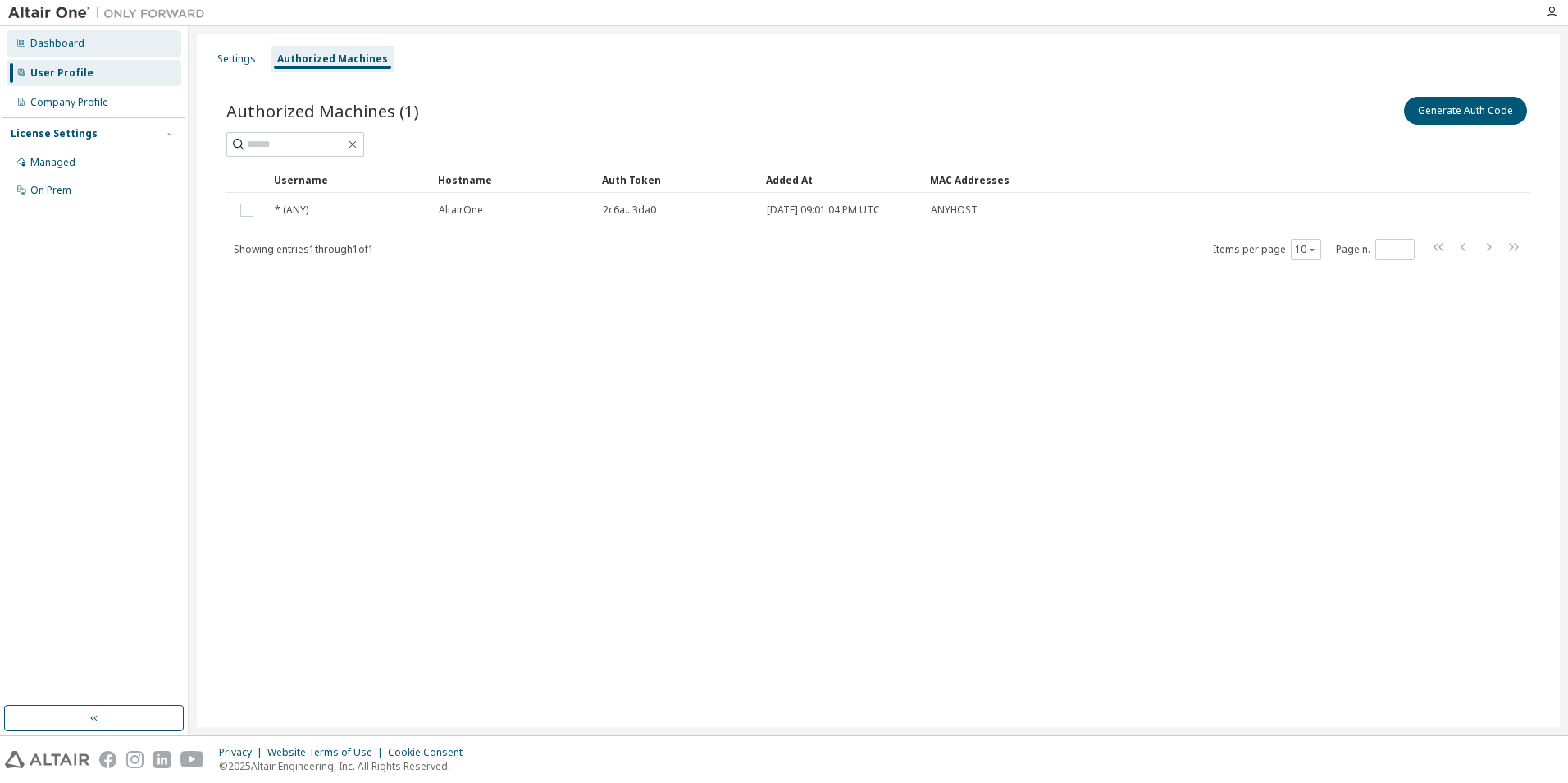
click at [65, 46] on div "Dashboard" at bounding box center [57, 43] width 54 height 13
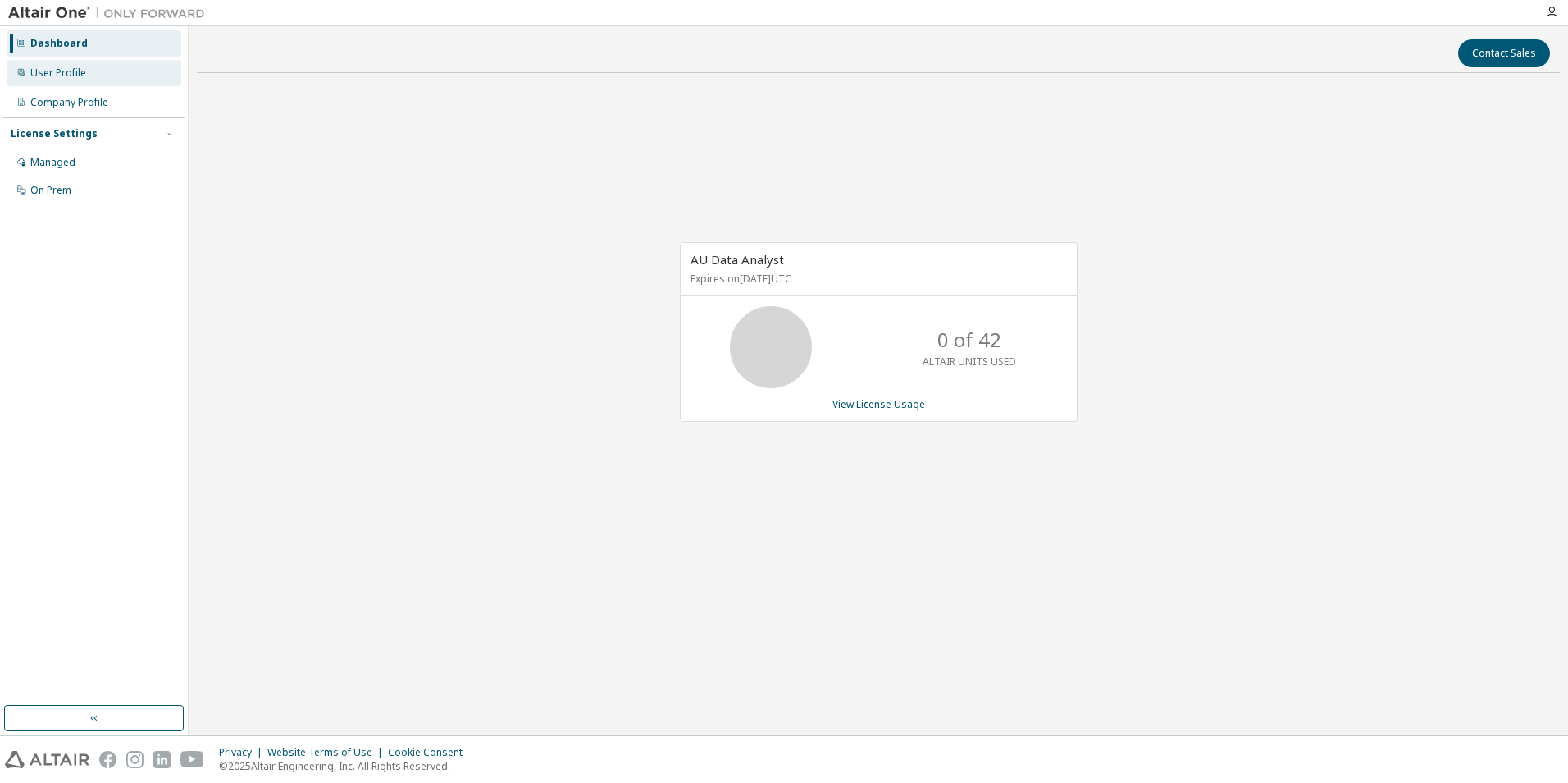
click at [65, 73] on div "User Profile" at bounding box center [57, 73] width 56 height 13
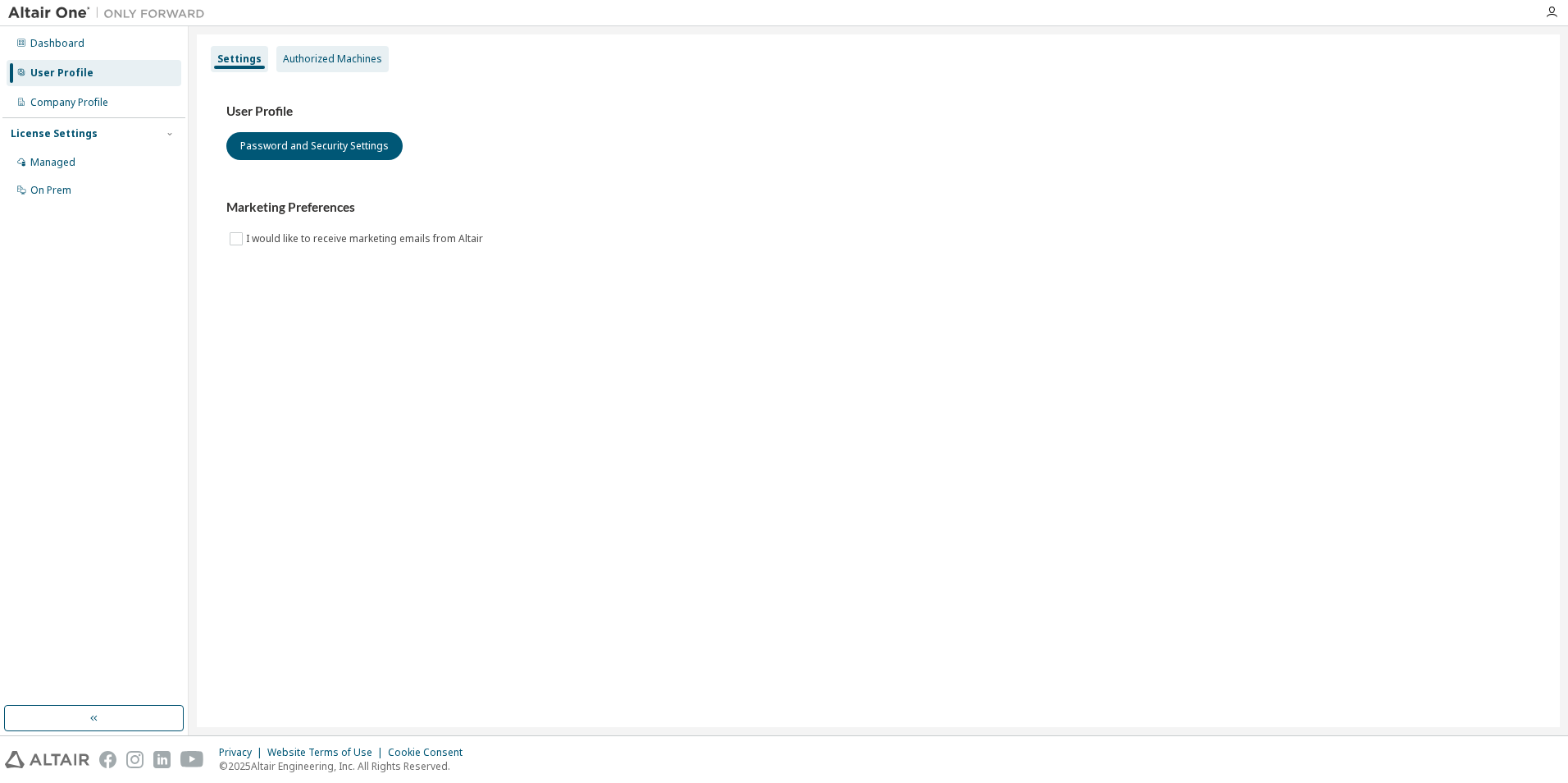
click at [307, 66] on div "Authorized Machines" at bounding box center [332, 59] width 112 height 27
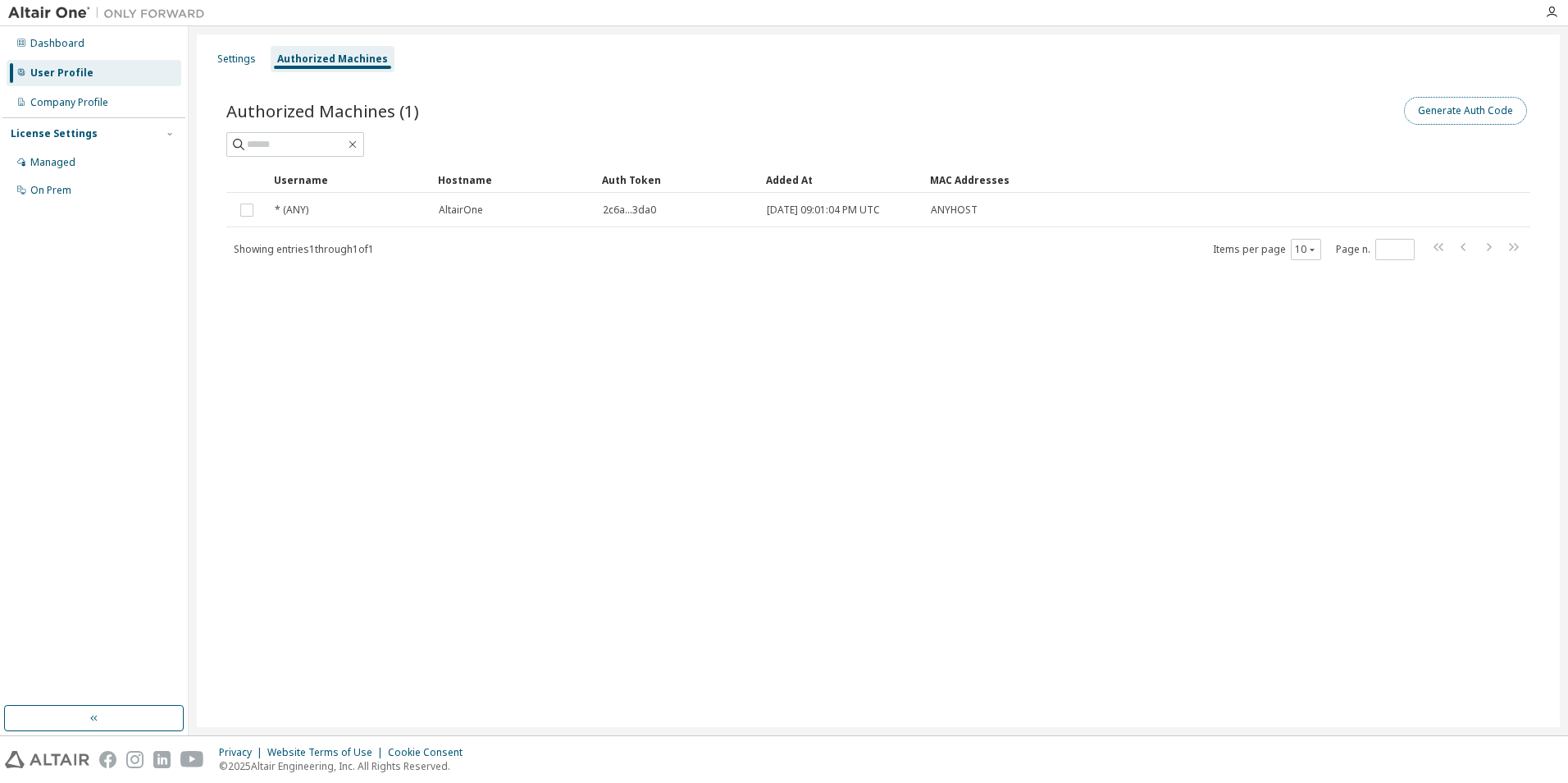
click at [1472, 107] on button "Generate Auth Code" at bounding box center [1465, 111] width 123 height 28
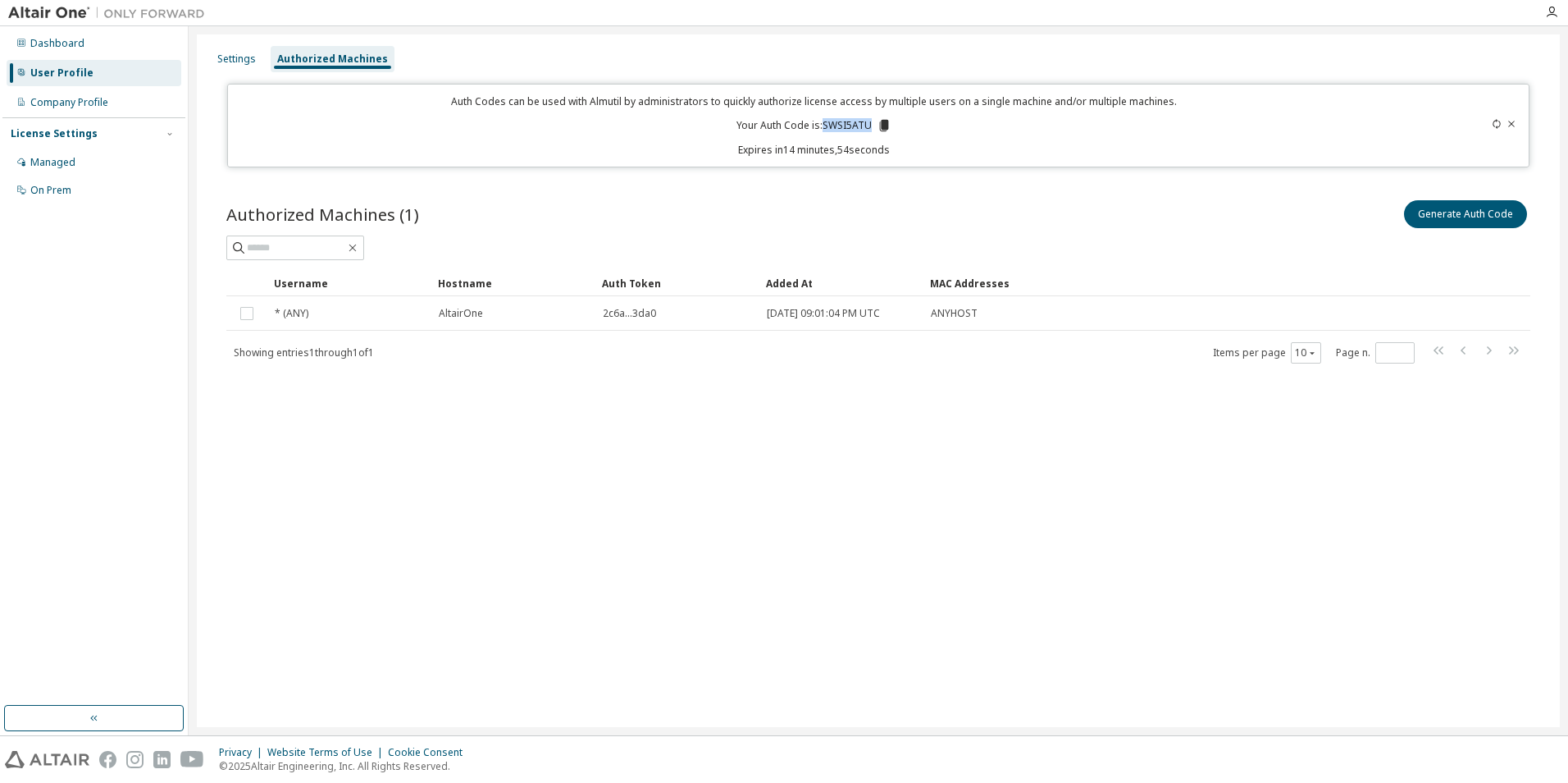
drag, startPoint x: 824, startPoint y: 127, endPoint x: 868, endPoint y: 123, distance: 44.2
click at [868, 123] on p "Your Auth Code is: SWSI5ATU" at bounding box center [814, 126] width 155 height 15
copy p "SWSI5ATU"
click at [1510, 123] on icon at bounding box center [1511, 123] width 10 height 10
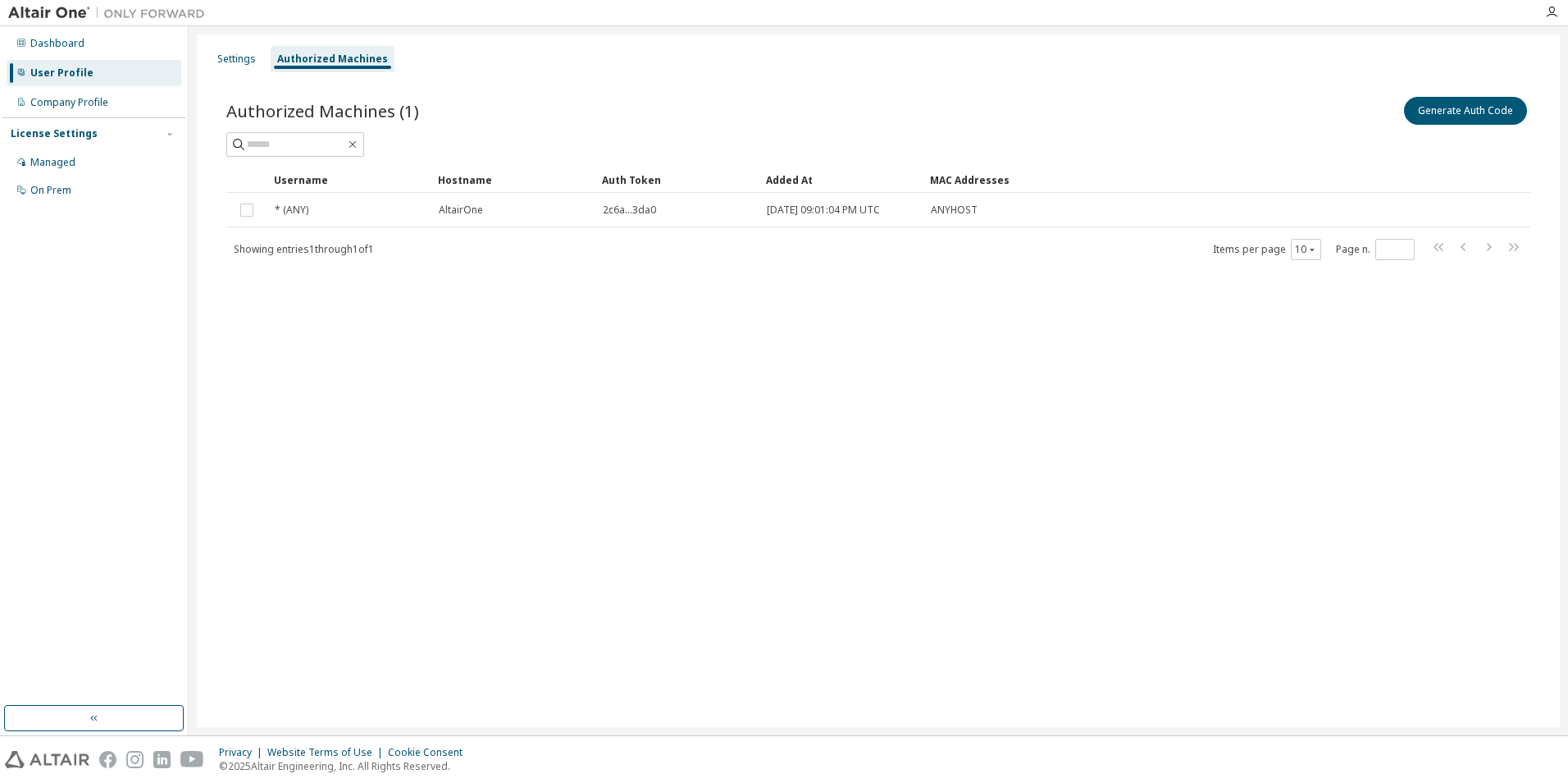
click at [40, 176] on div "Managed On Prem" at bounding box center [94, 176] width 183 height 54
click at [50, 163] on div "Managed" at bounding box center [52, 162] width 45 height 13
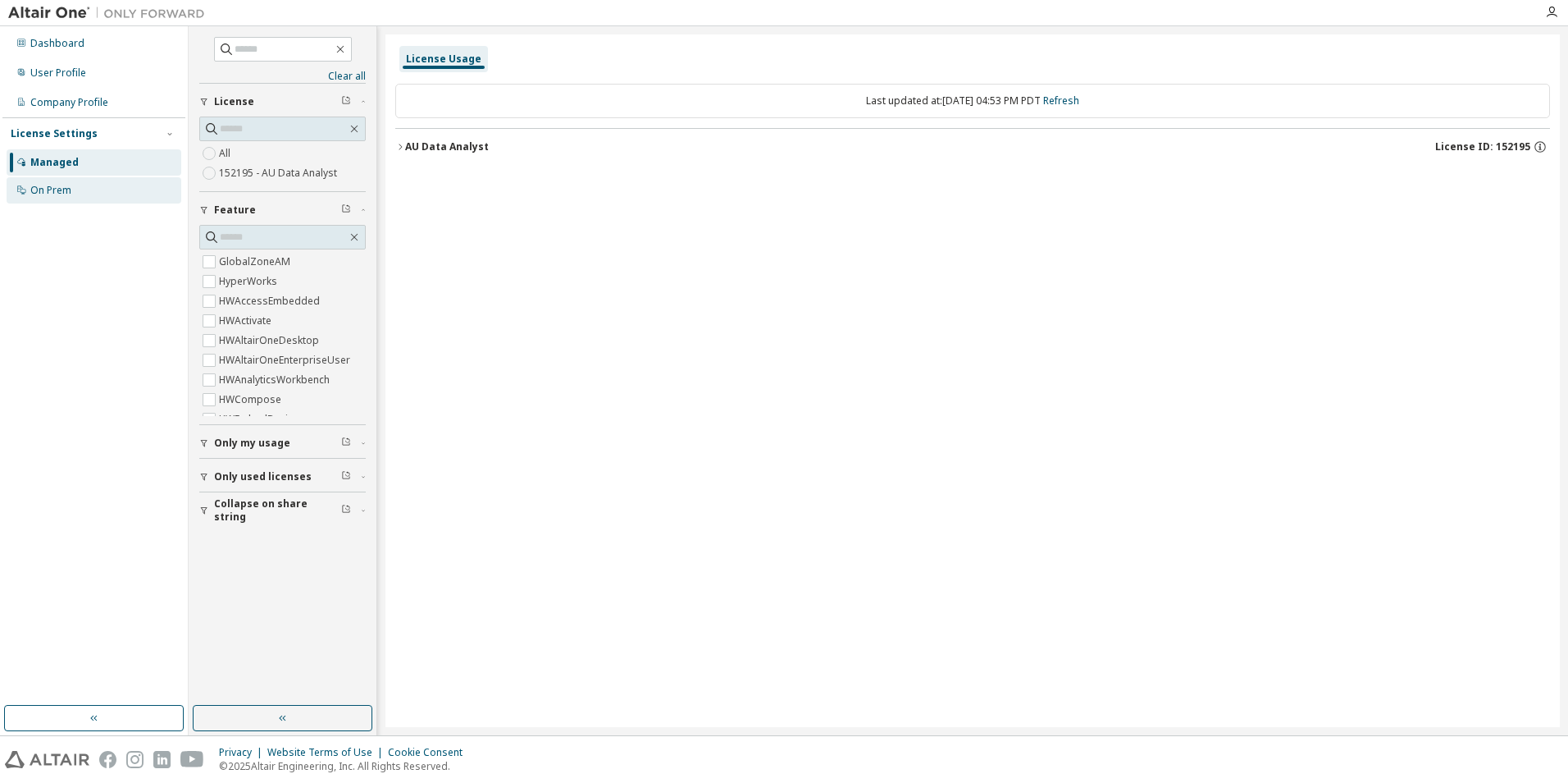
click at [62, 191] on div "On Prem" at bounding box center [50, 190] width 41 height 13
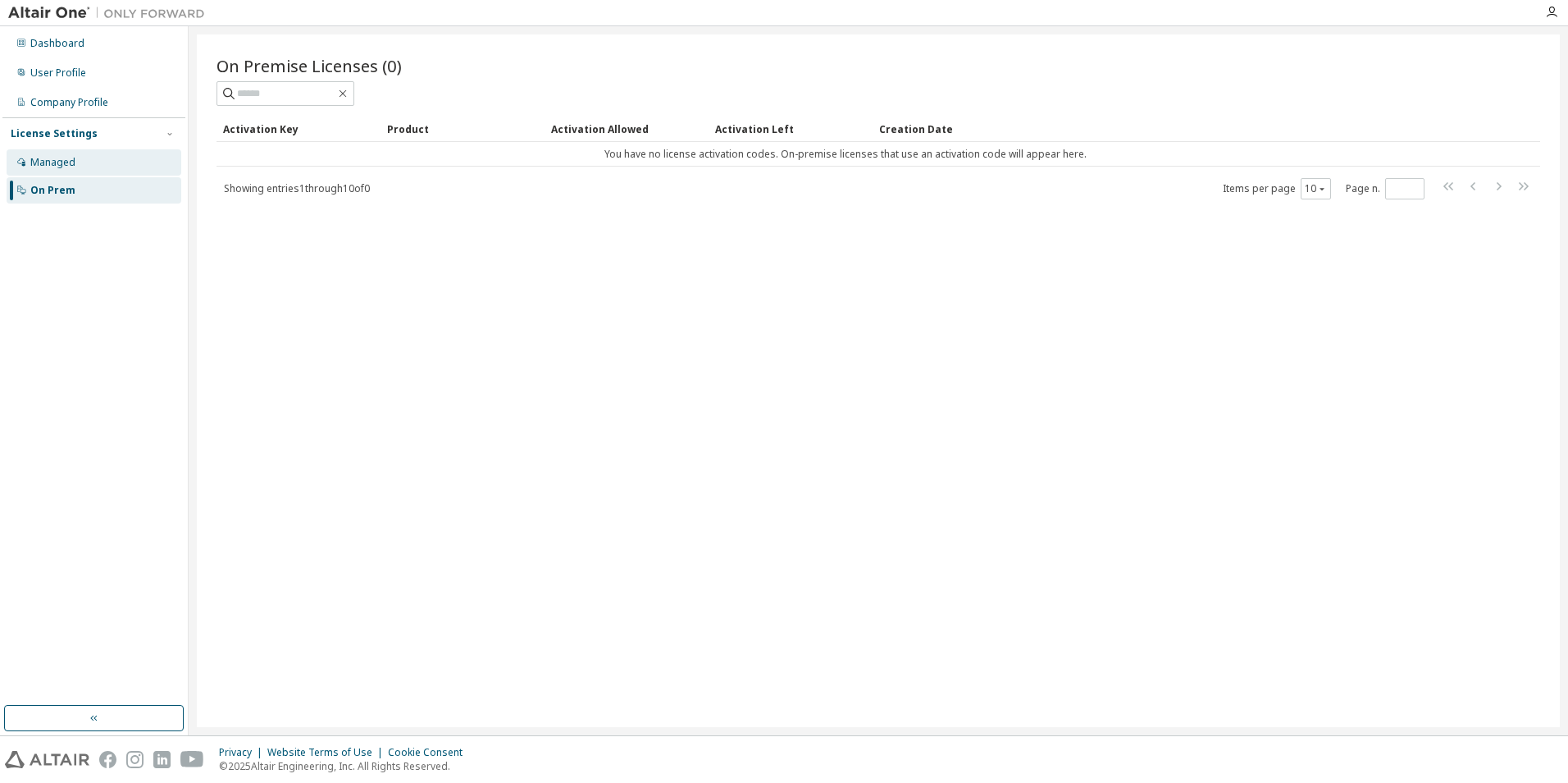
click at [59, 164] on div "Managed" at bounding box center [52, 162] width 45 height 13
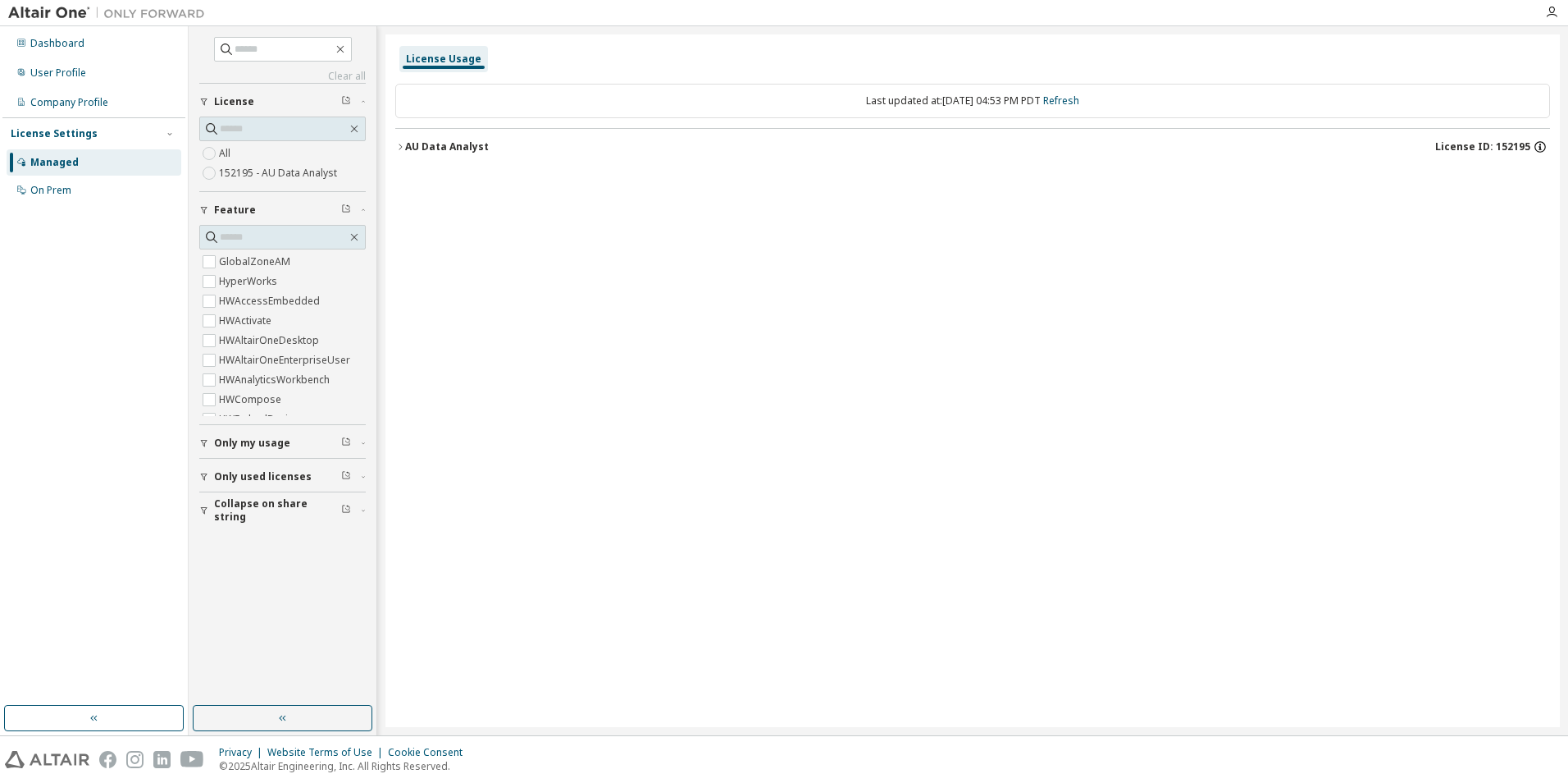
click at [1542, 142] on icon "button" at bounding box center [1540, 146] width 11 height 12
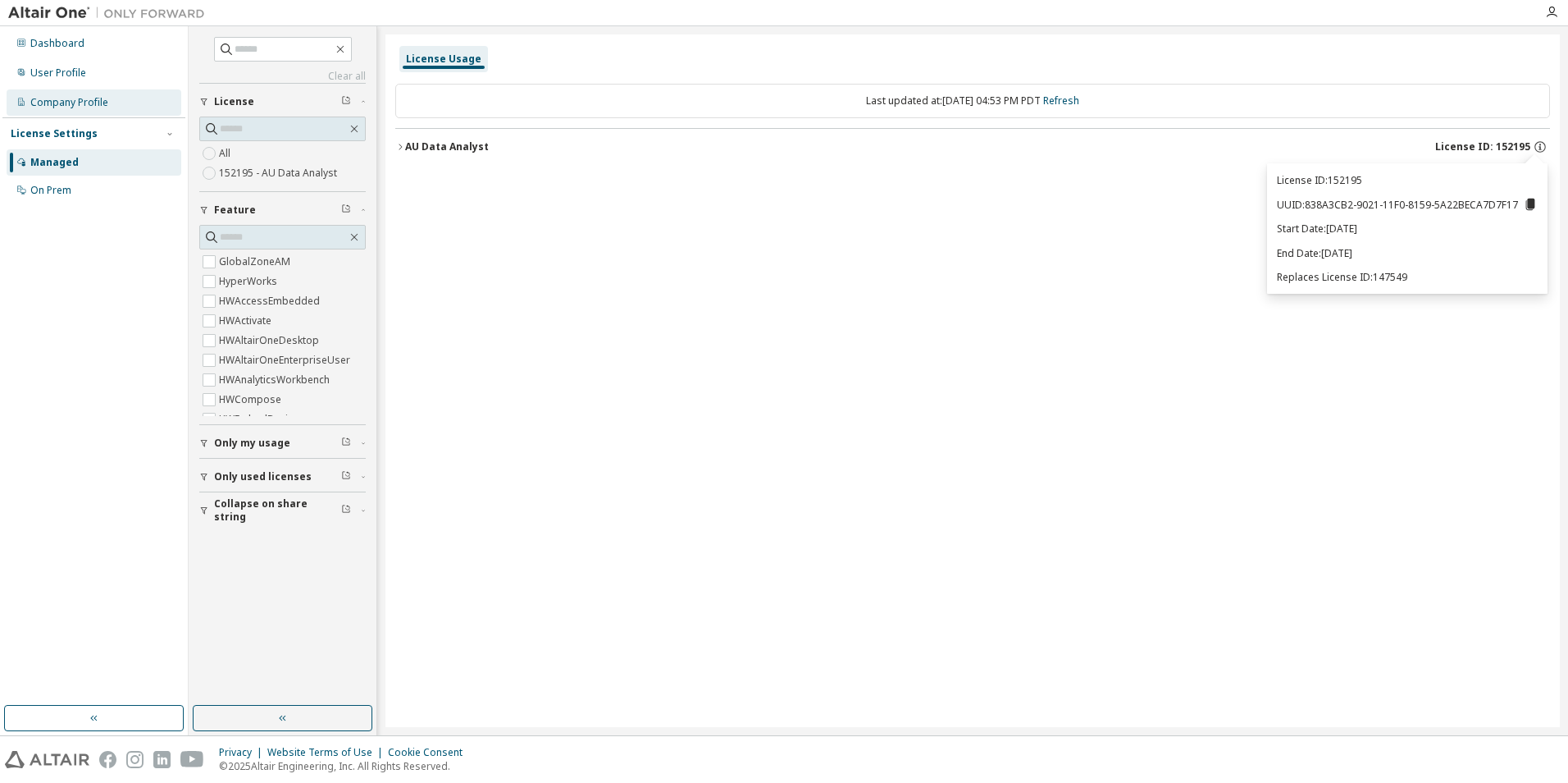
click at [75, 108] on div "Company Profile" at bounding box center [69, 102] width 78 height 13
